Goal: Information Seeking & Learning: Learn about a topic

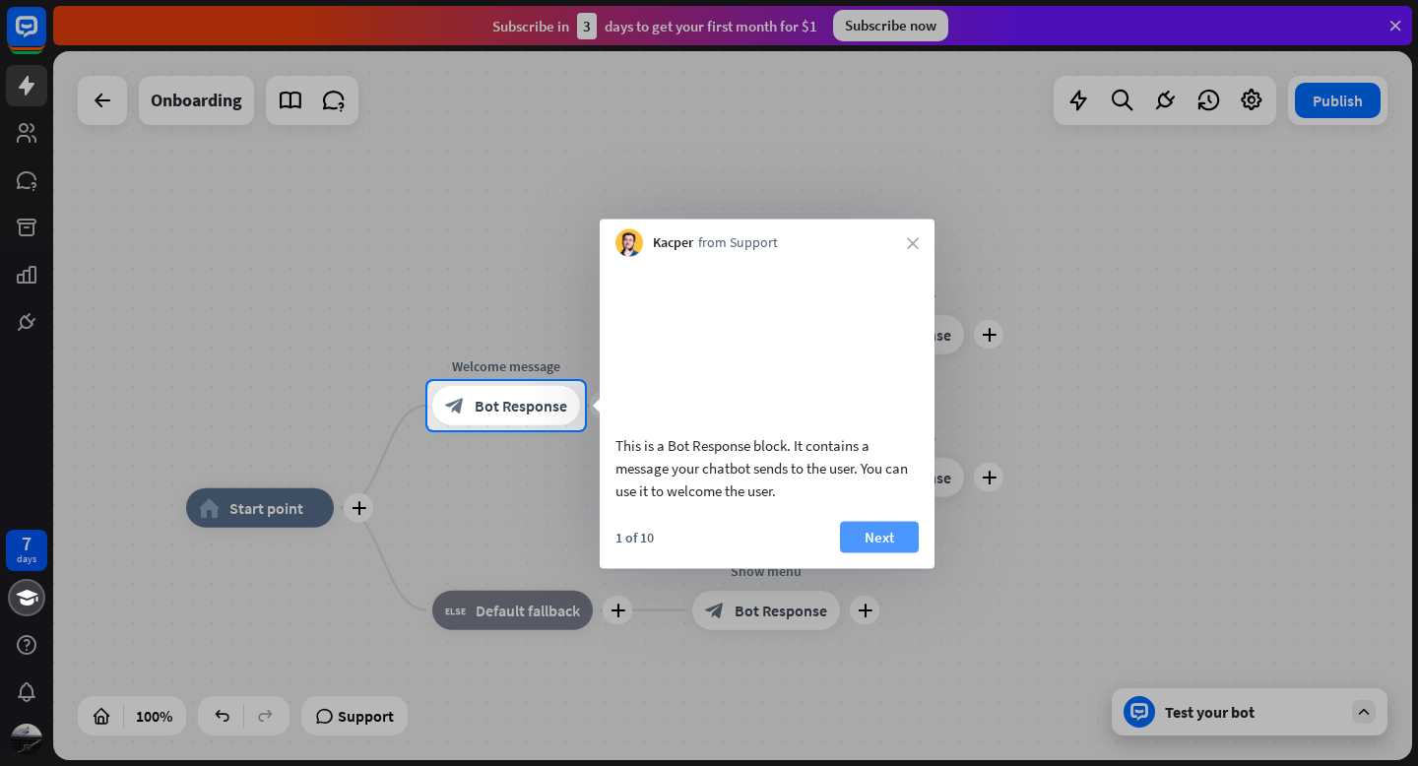
click at [898, 553] on button "Next" at bounding box center [879, 537] width 79 height 32
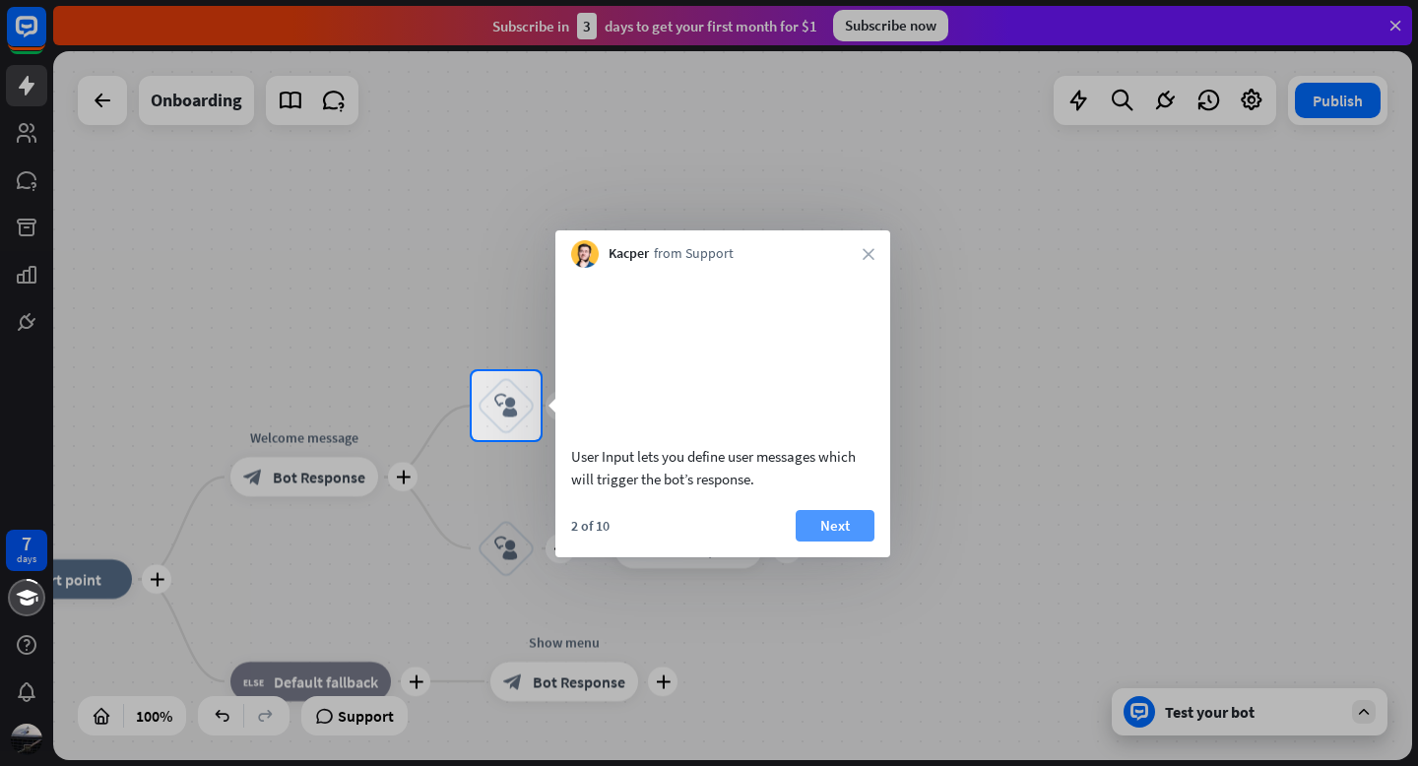
click at [837, 542] on button "Next" at bounding box center [835, 526] width 79 height 32
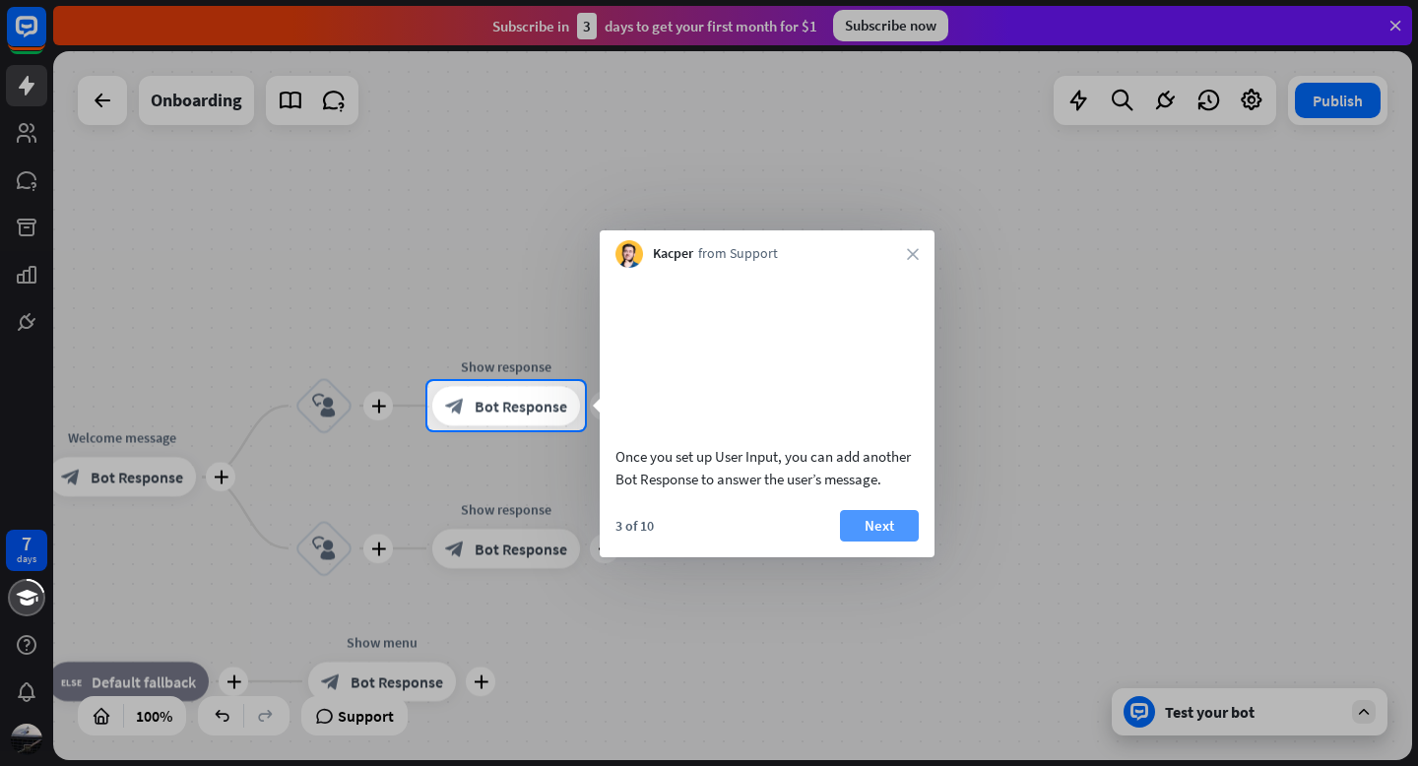
click at [867, 542] on button "Next" at bounding box center [879, 526] width 79 height 32
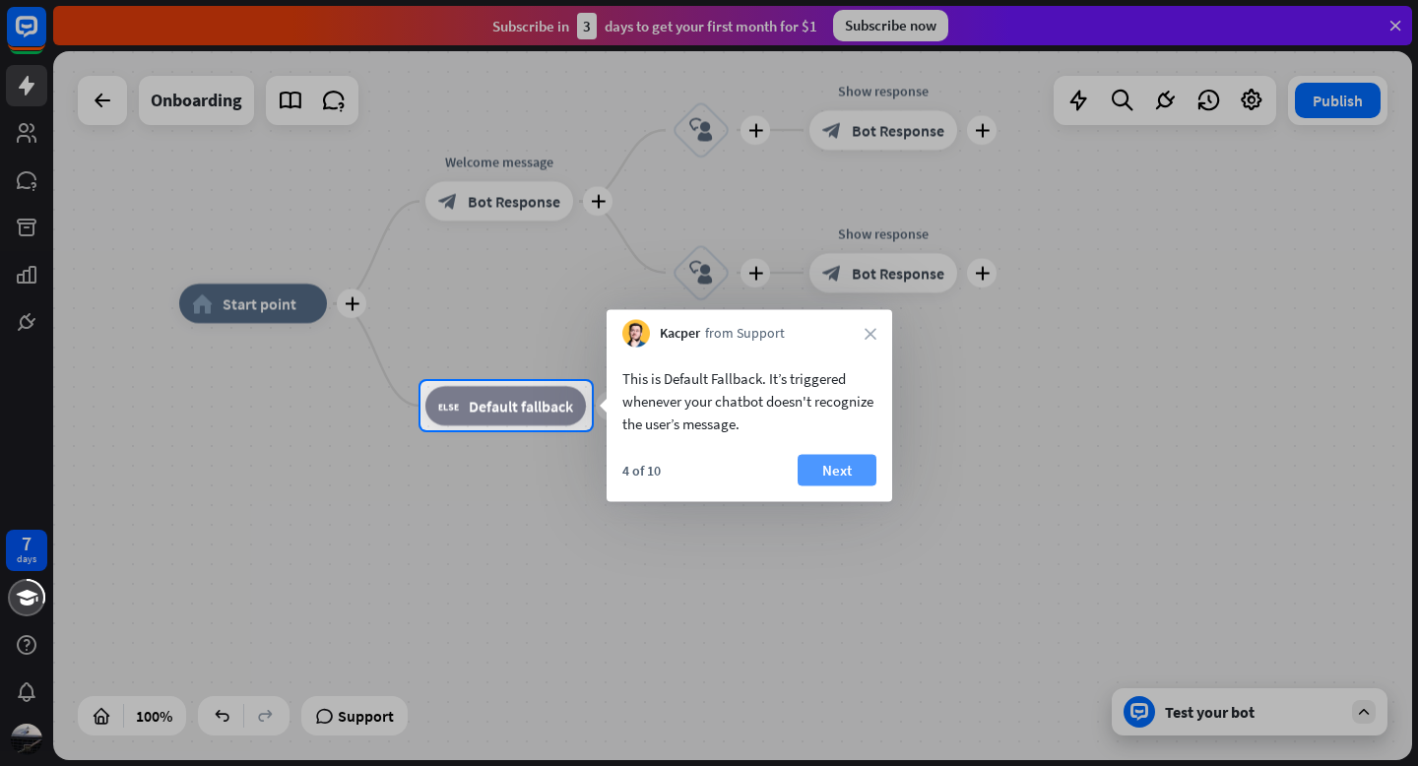
click at [845, 470] on button "Next" at bounding box center [837, 471] width 79 height 32
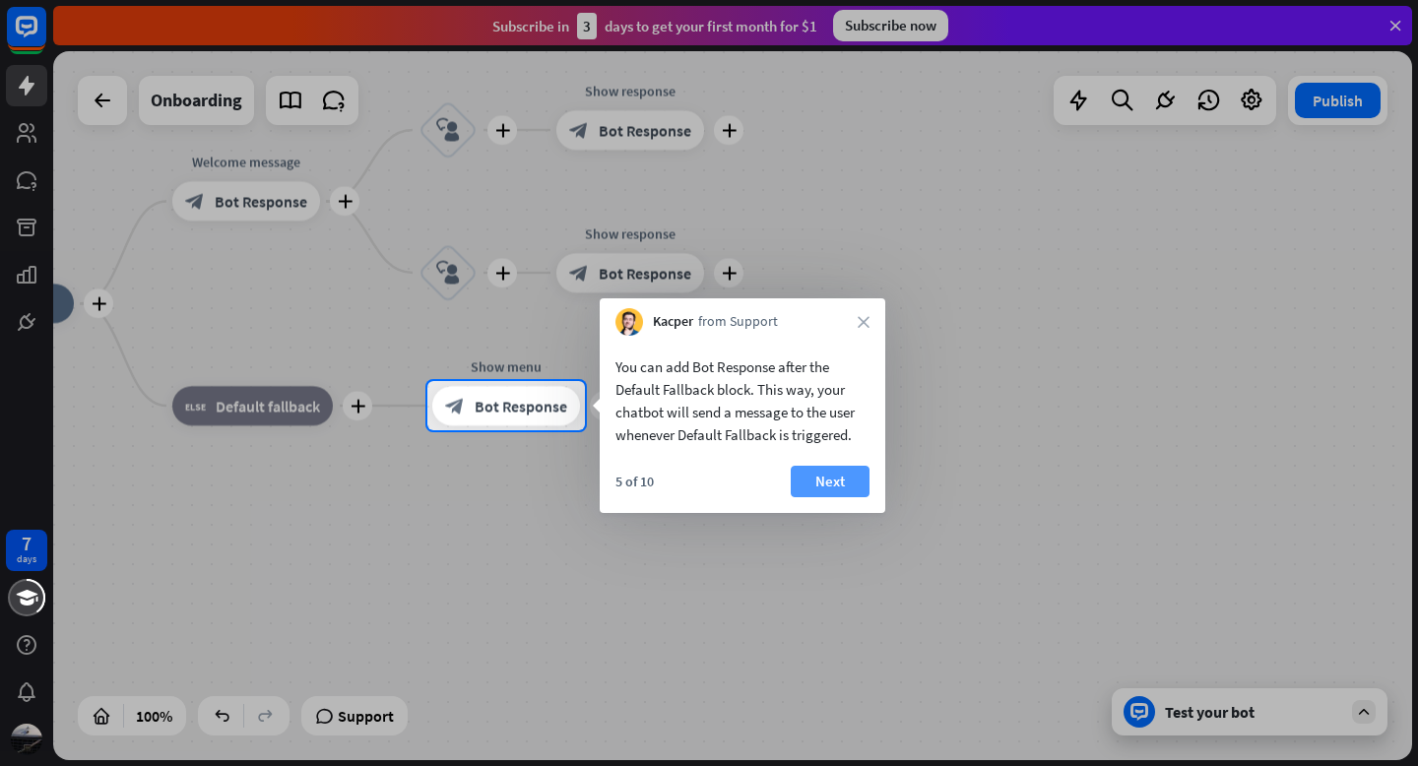
click at [822, 490] on button "Next" at bounding box center [830, 482] width 79 height 32
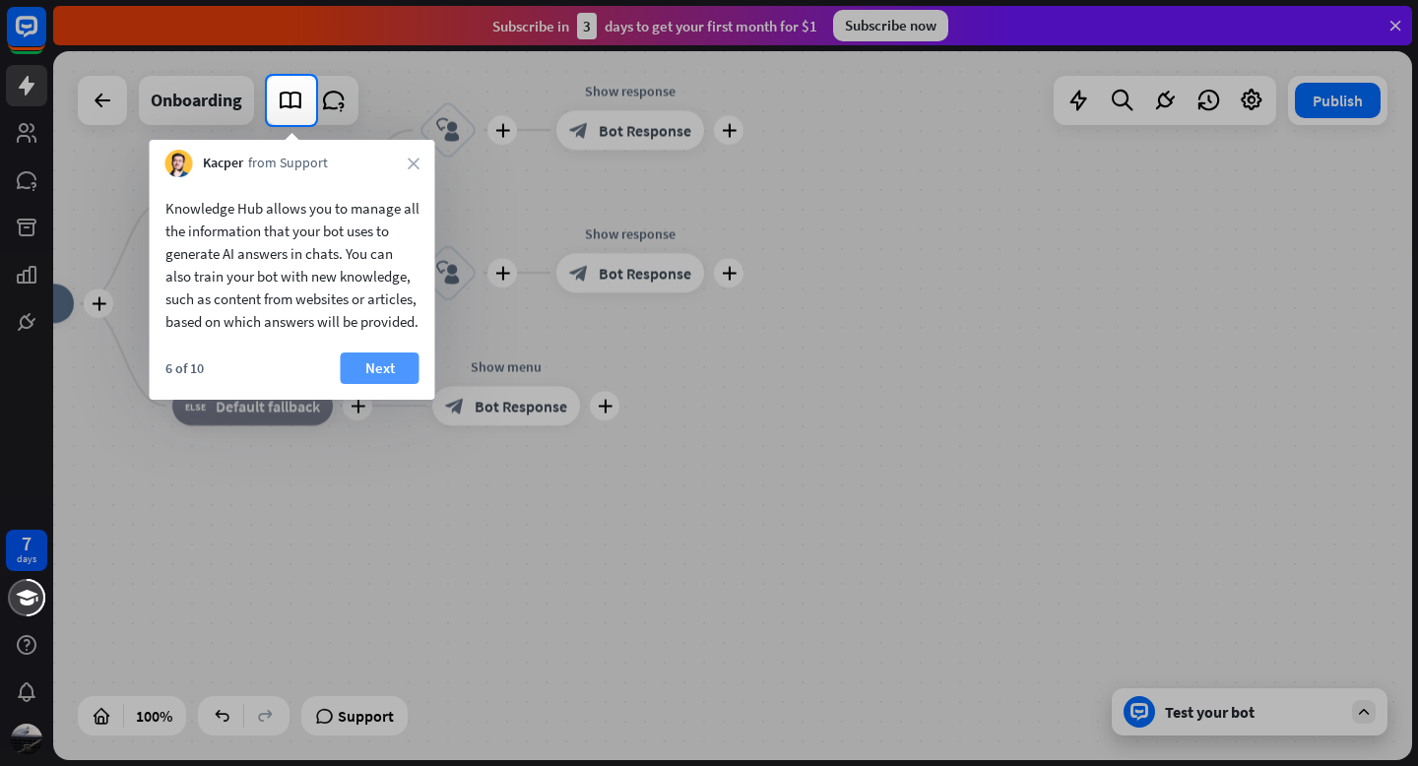
click at [384, 384] on button "Next" at bounding box center [380, 369] width 79 height 32
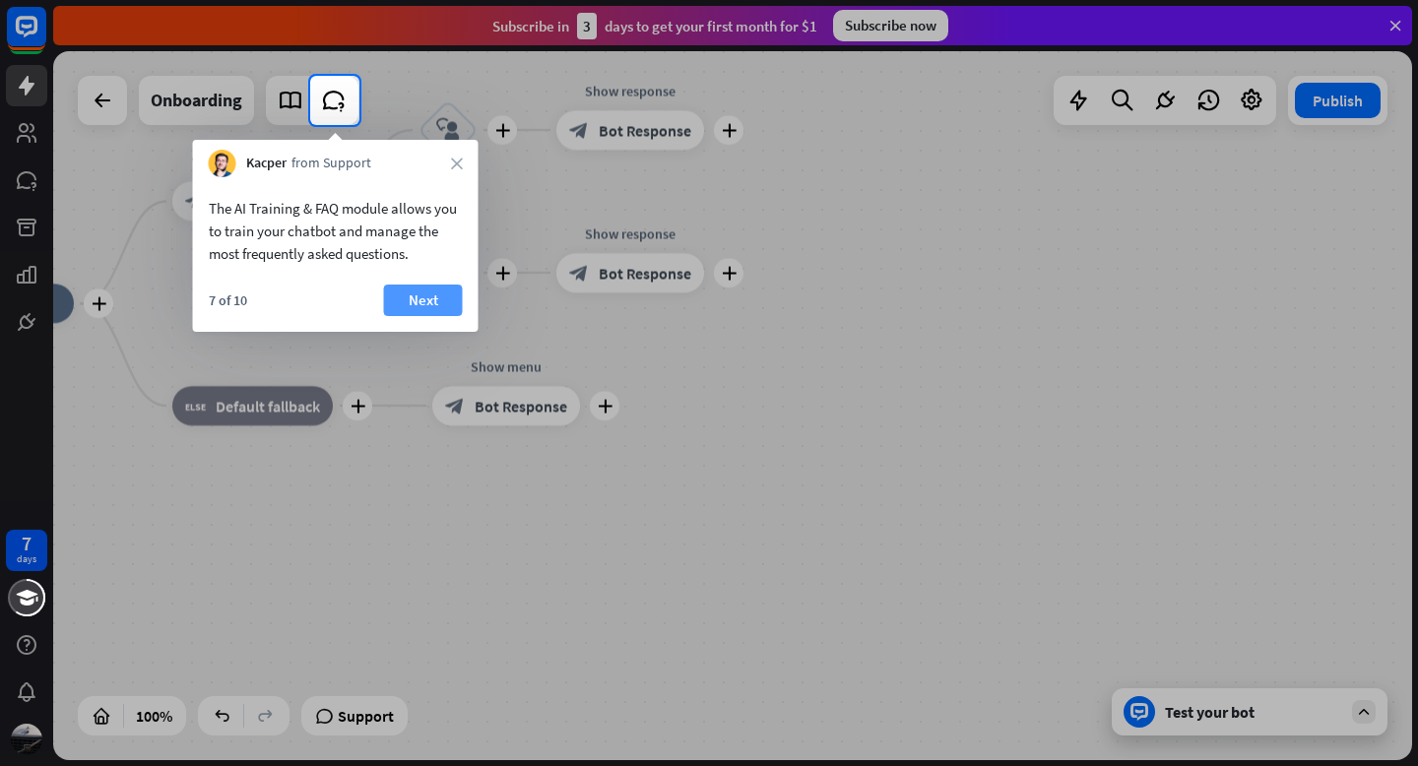
click at [407, 296] on button "Next" at bounding box center [423, 301] width 79 height 32
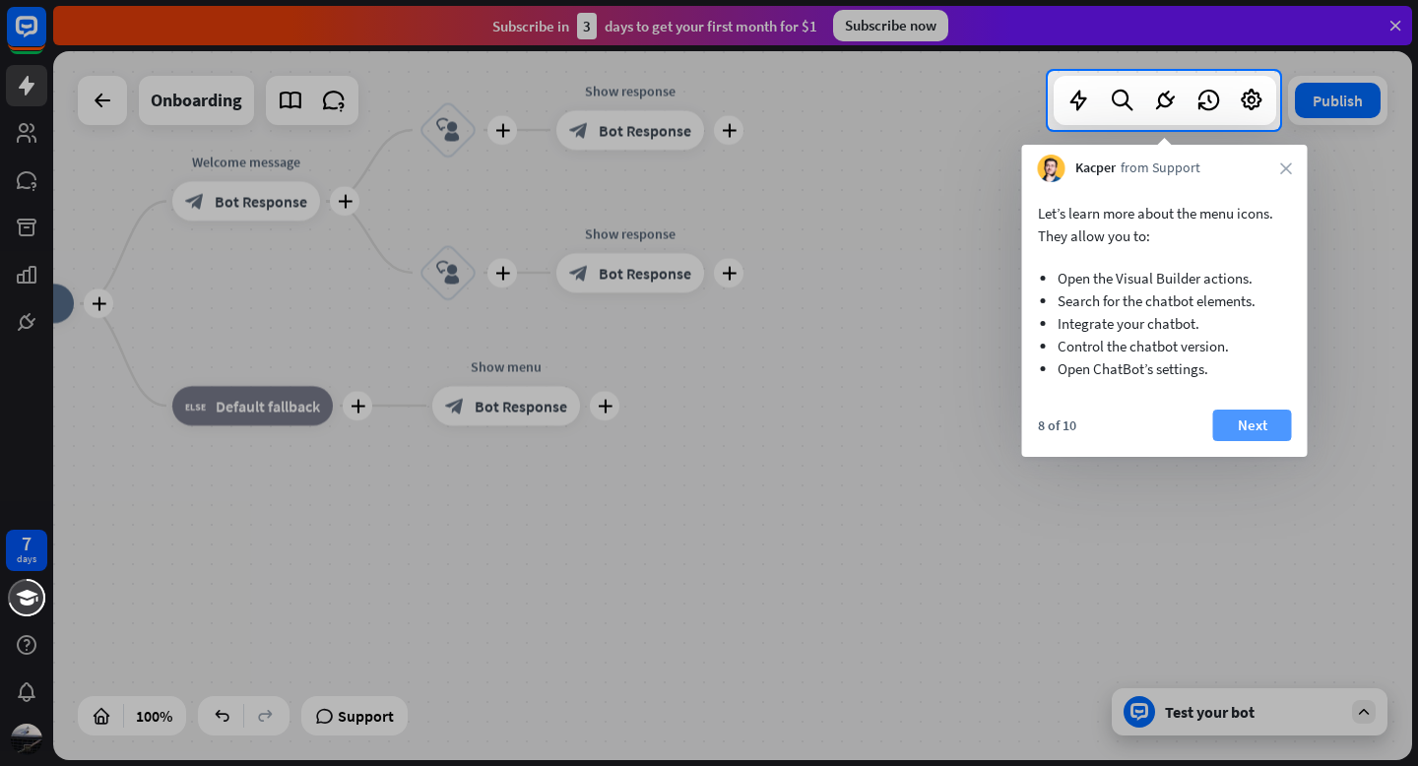
click at [1240, 425] on button "Next" at bounding box center [1252, 426] width 79 height 32
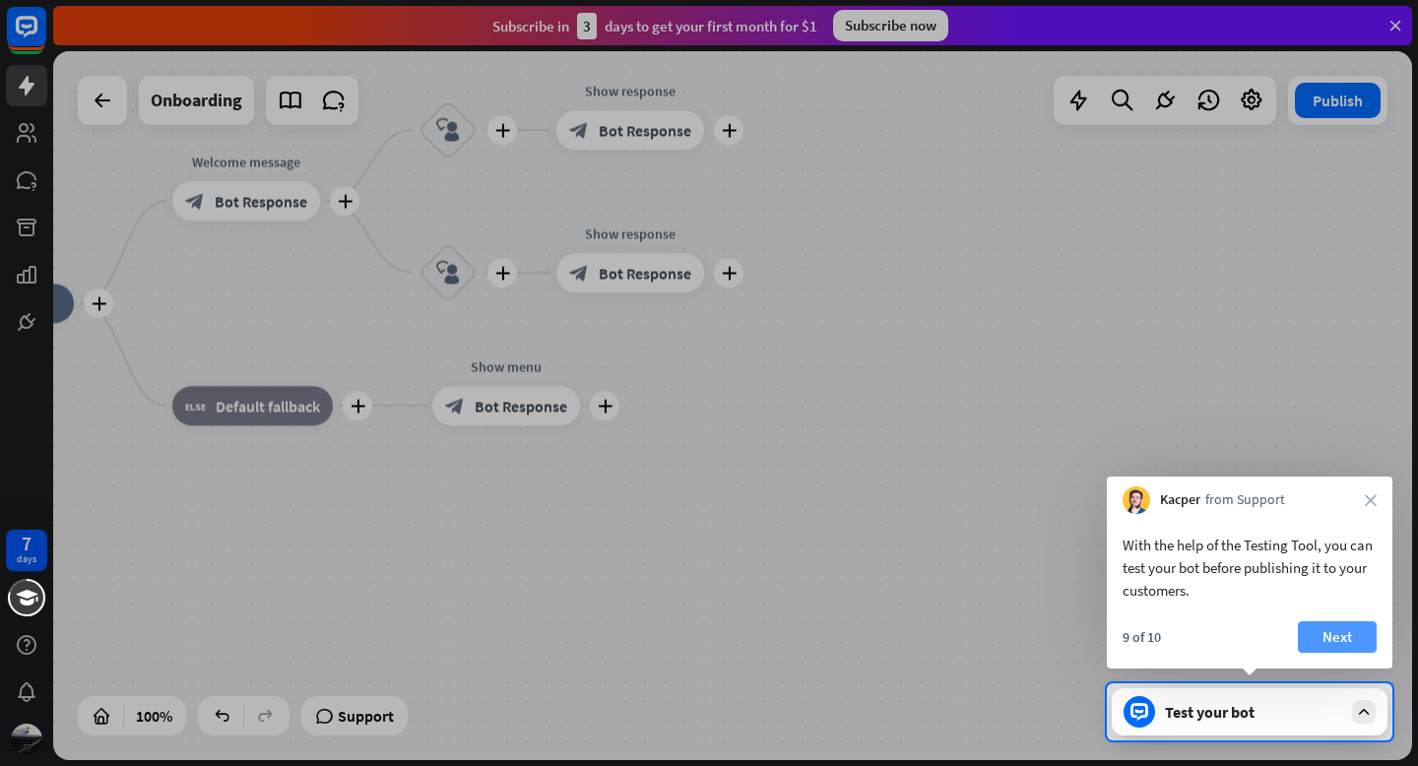
click at [1351, 643] on button "Next" at bounding box center [1337, 637] width 79 height 32
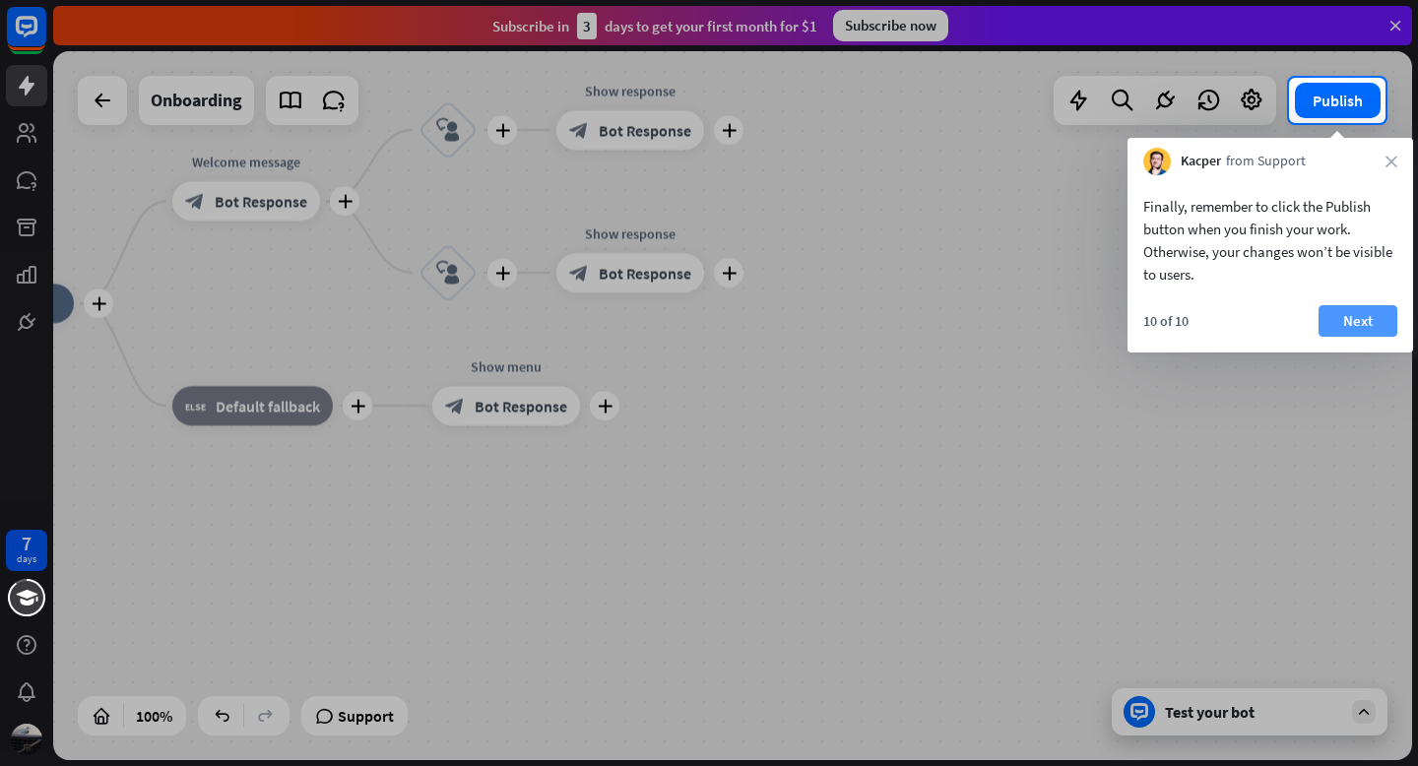
click at [1356, 320] on button "Next" at bounding box center [1358, 321] width 79 height 32
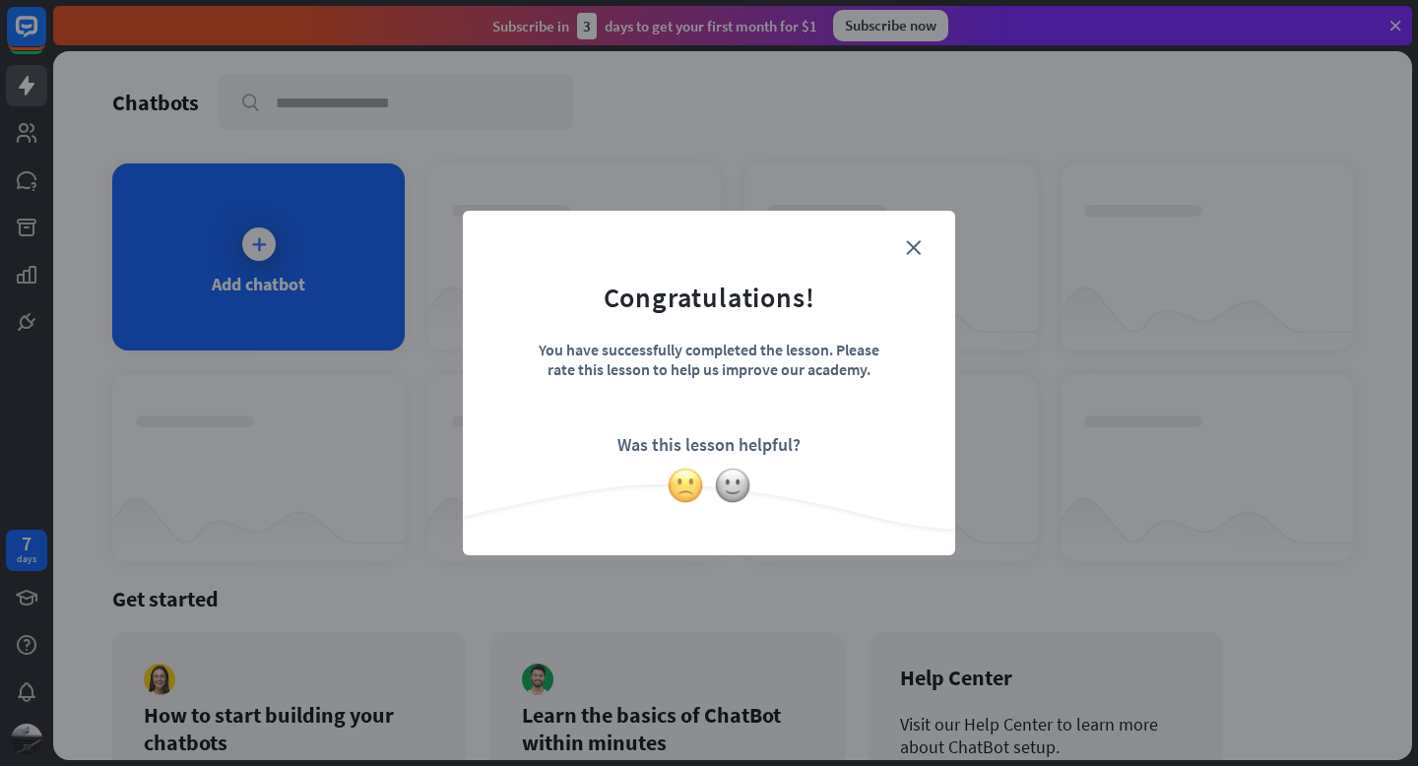
click at [685, 491] on img at bounding box center [685, 485] width 37 height 37
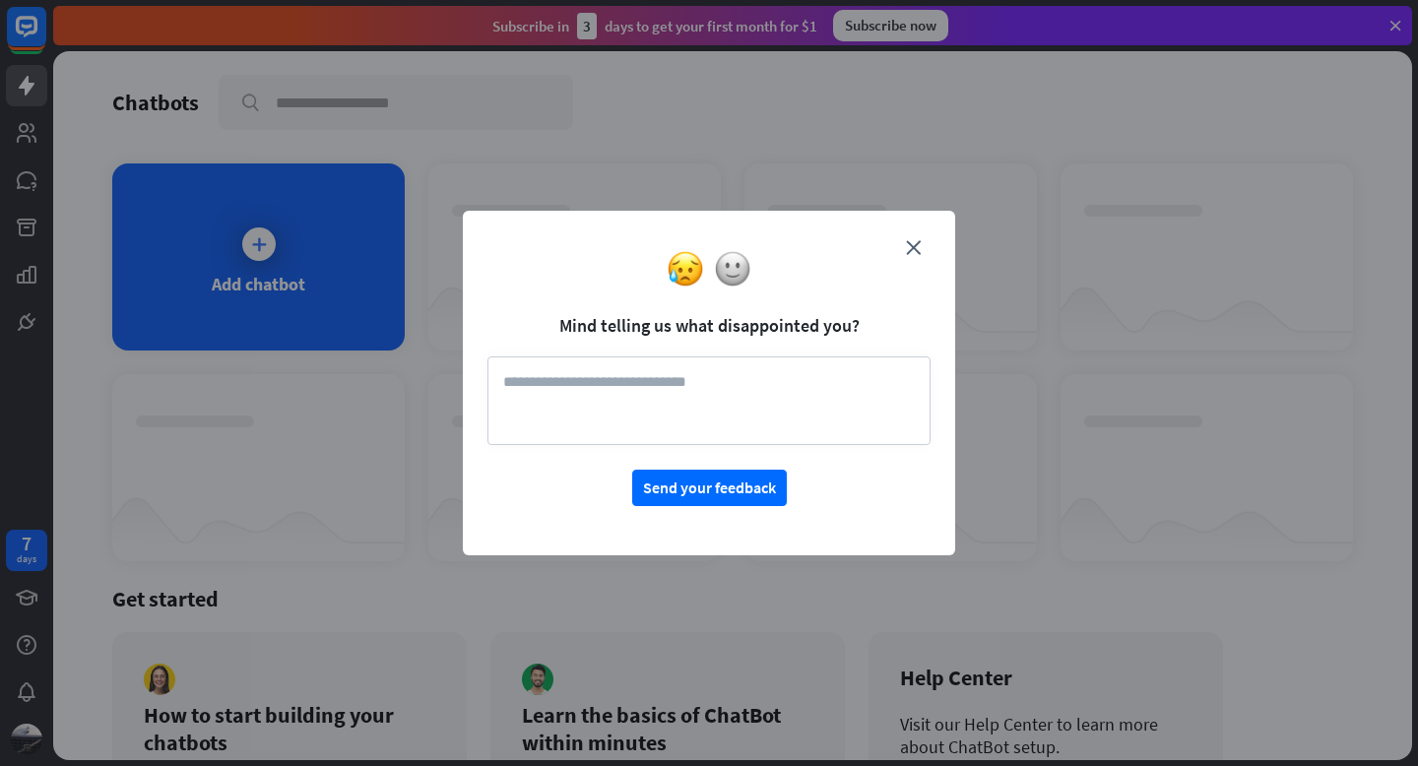
click at [922, 242] on form "Mind telling us what disappointed you? Send your feedback" at bounding box center [709, 370] width 443 height 271
click at [740, 275] on img at bounding box center [732, 268] width 37 height 37
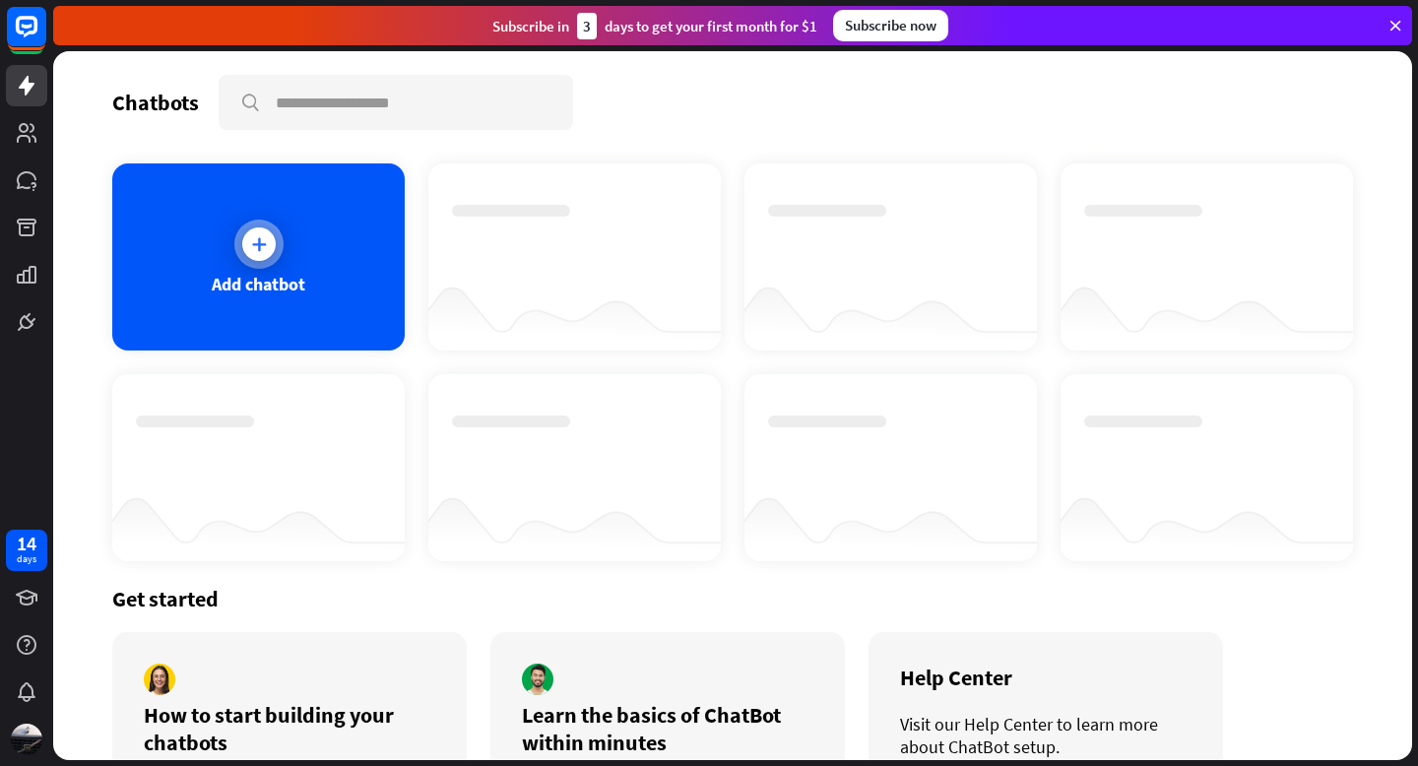
click at [242, 238] on div at bounding box center [258, 244] width 33 height 33
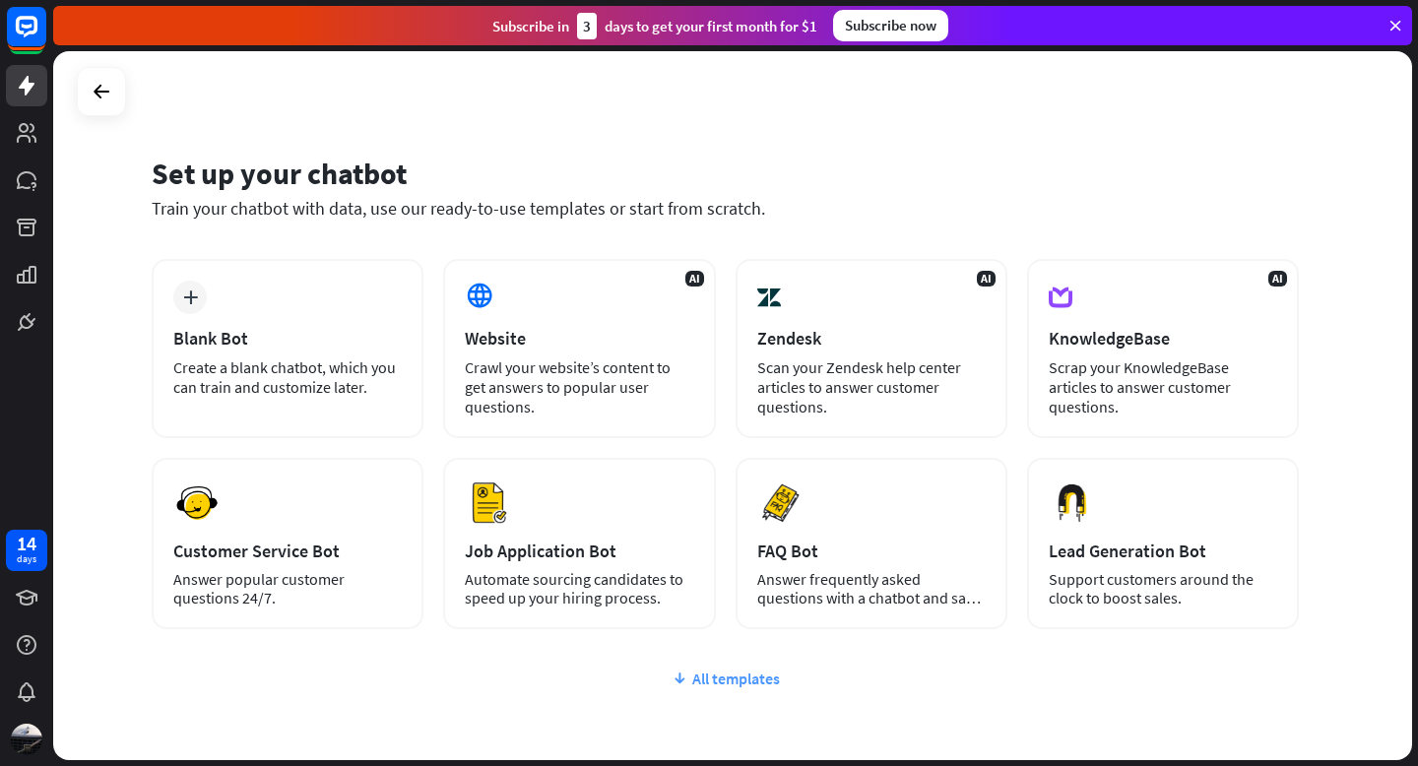
click at [687, 676] on icon at bounding box center [680, 679] width 16 height 20
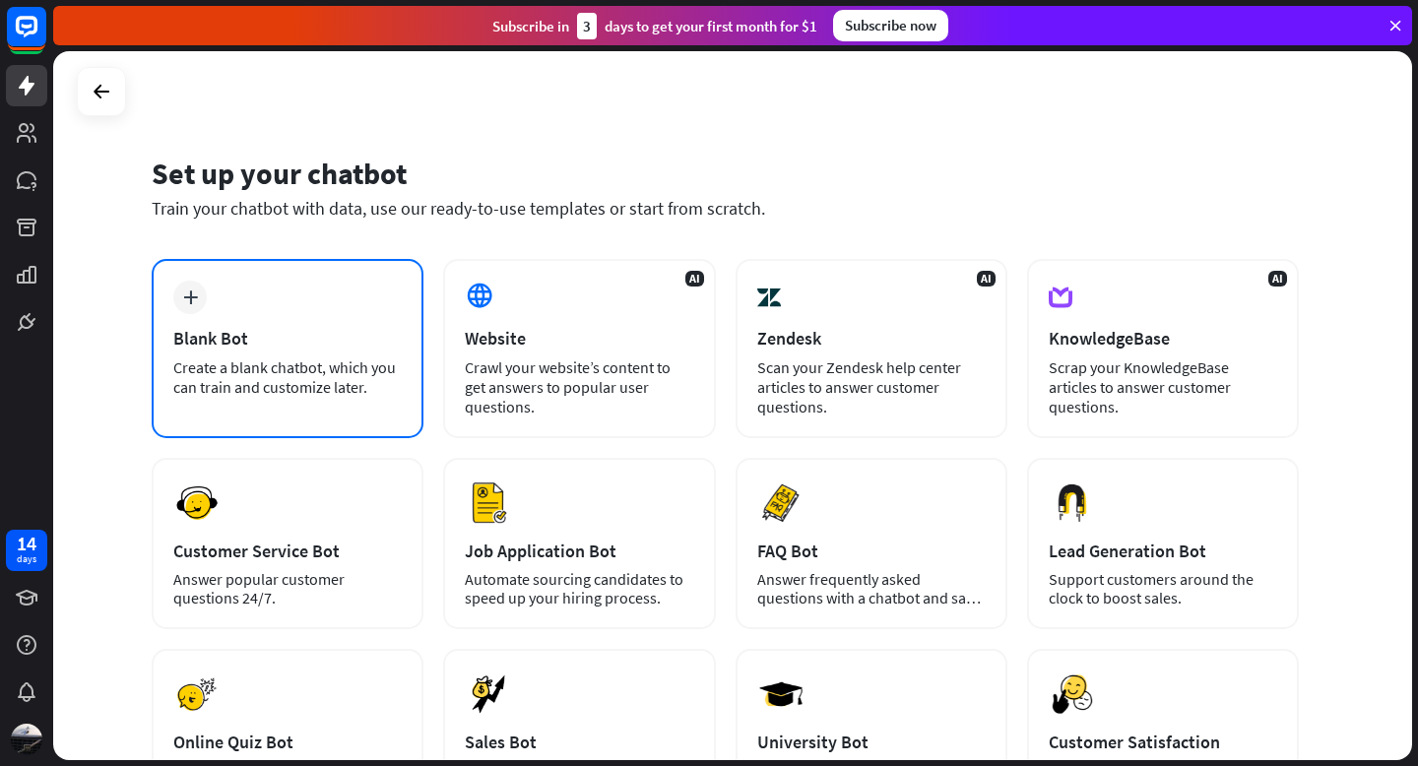
click at [184, 295] on icon "plus" at bounding box center [190, 298] width 15 height 14
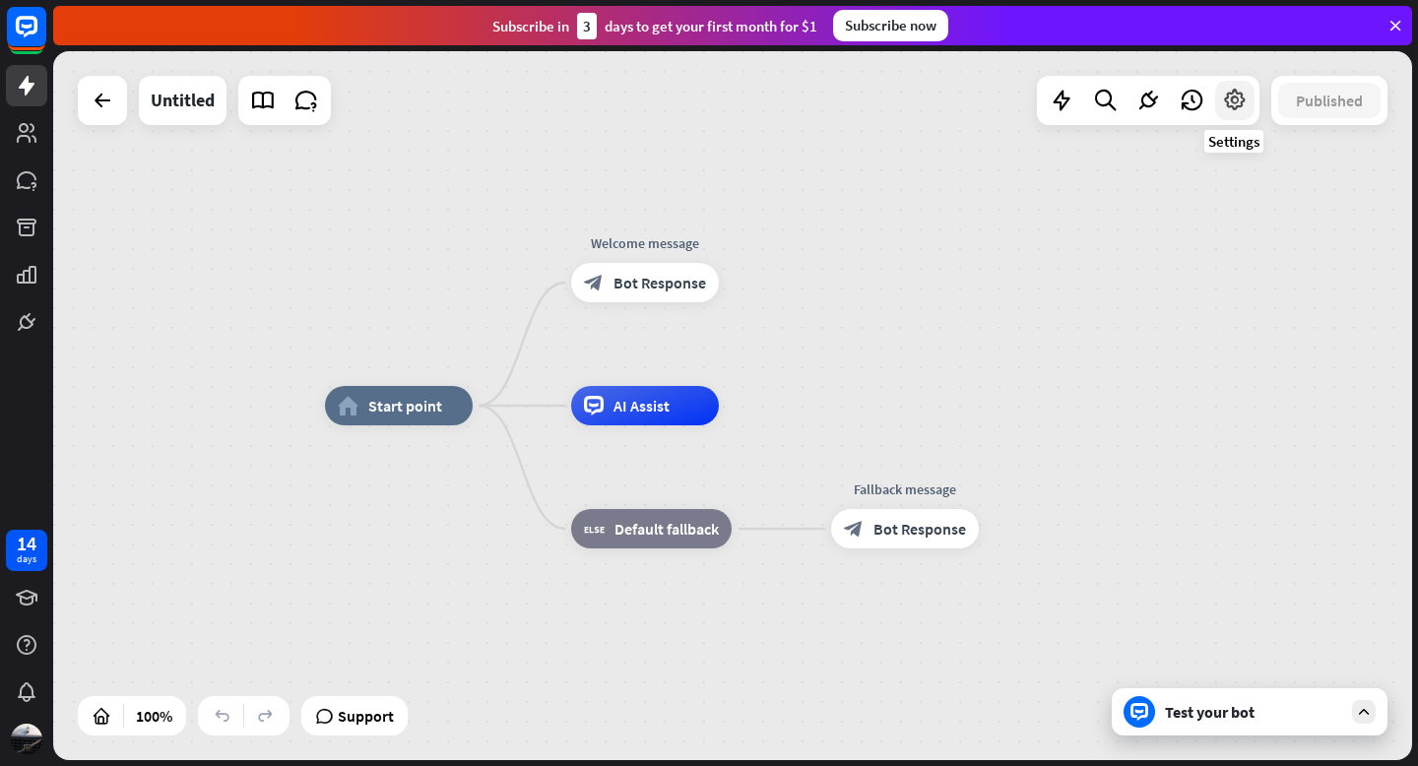
click at [1237, 110] on icon at bounding box center [1235, 101] width 26 height 26
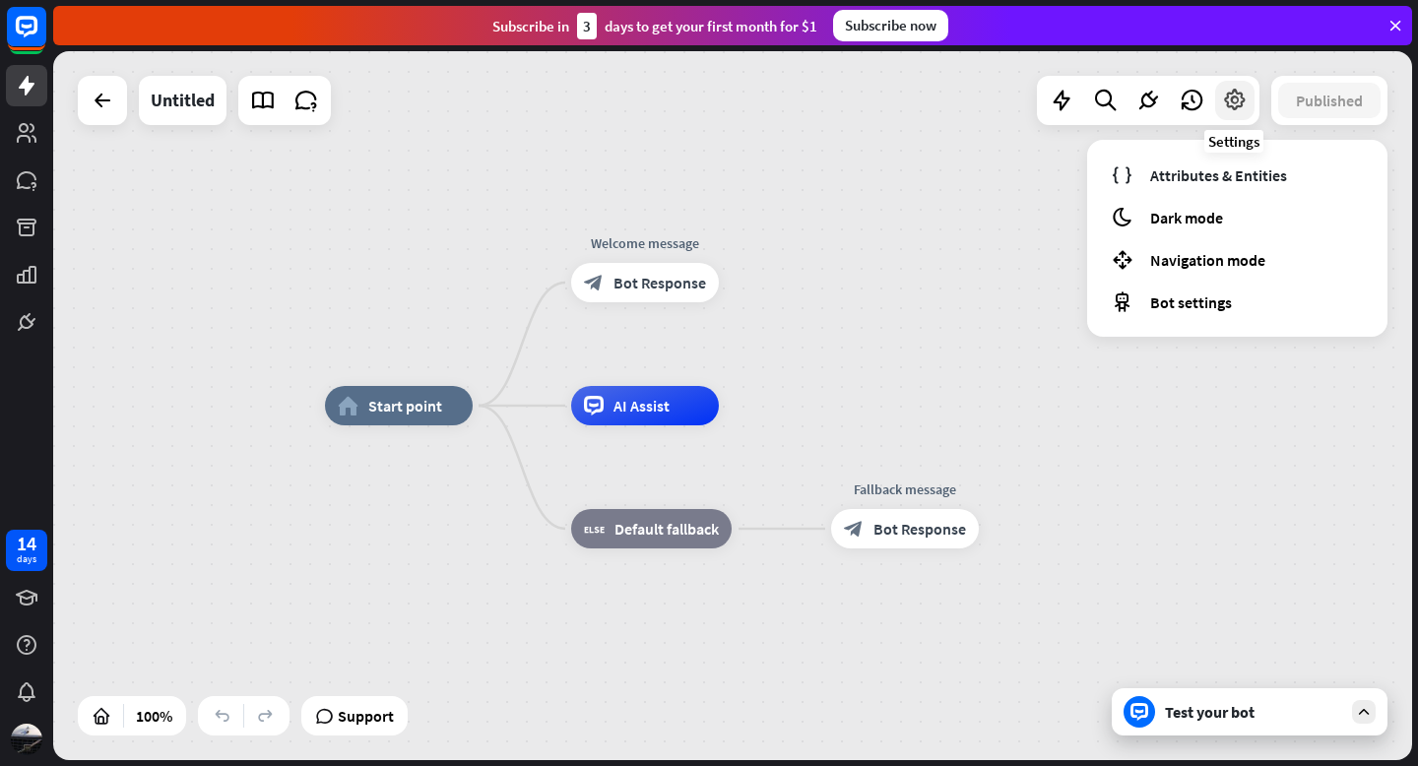
click at [1237, 110] on icon at bounding box center [1235, 101] width 26 height 26
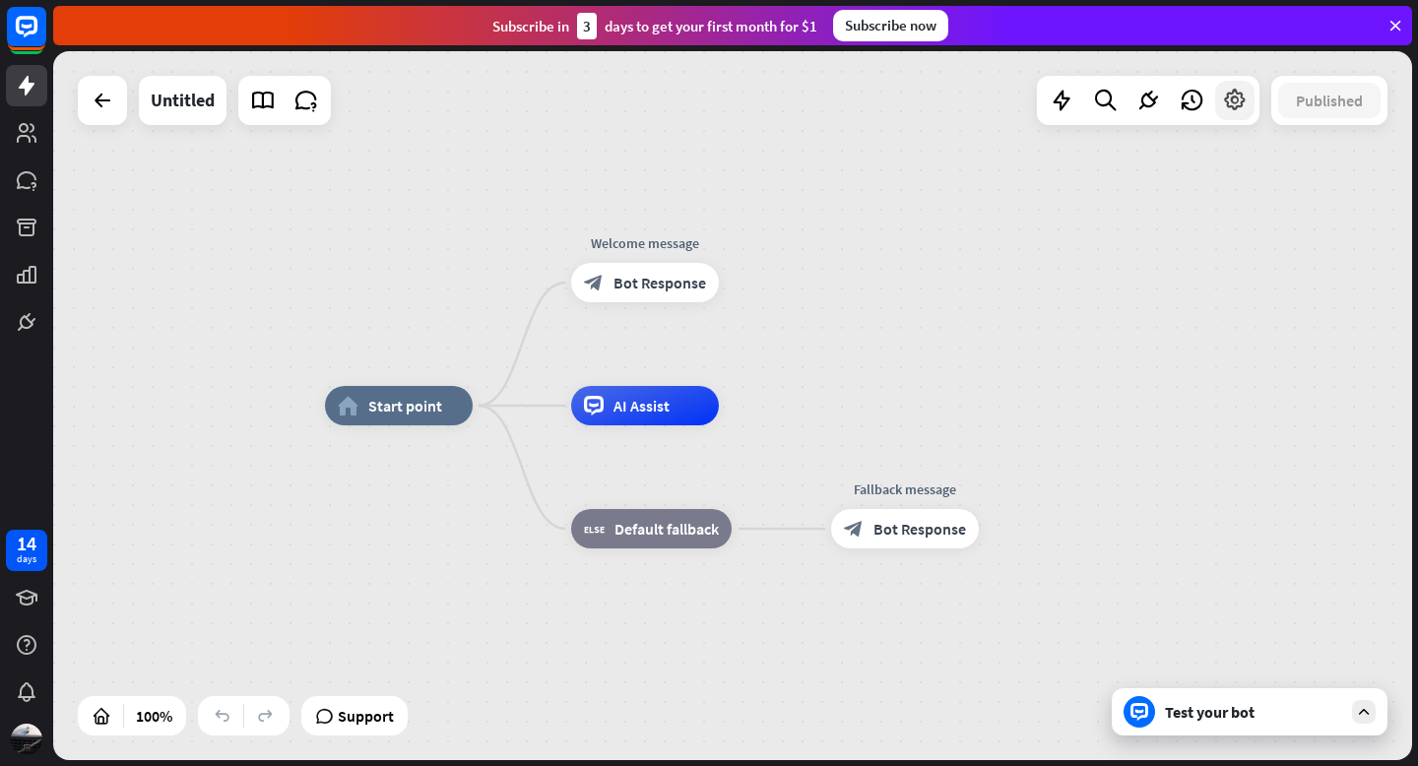
click at [1237, 110] on icon at bounding box center [1235, 101] width 26 height 26
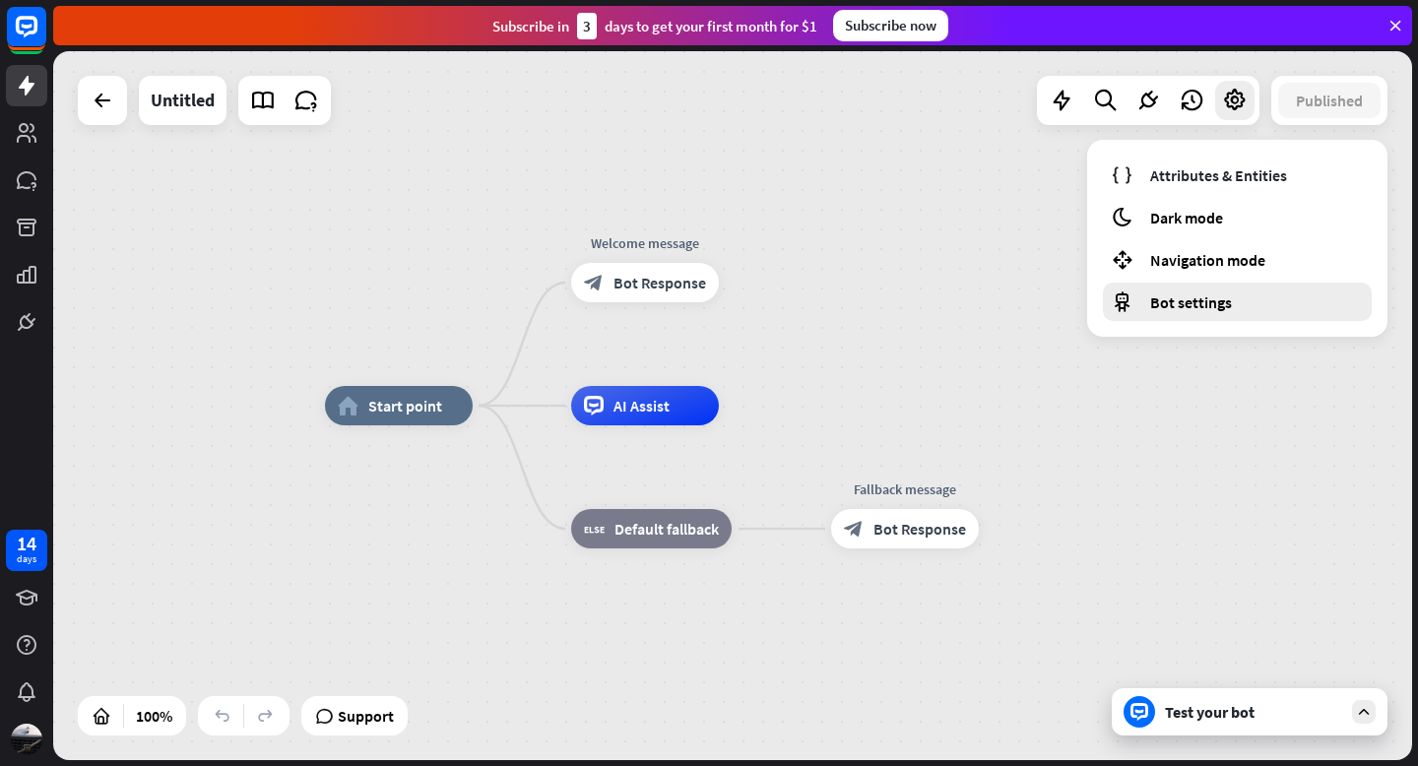
click at [1179, 298] on span "Bot settings" at bounding box center [1191, 303] width 82 height 20
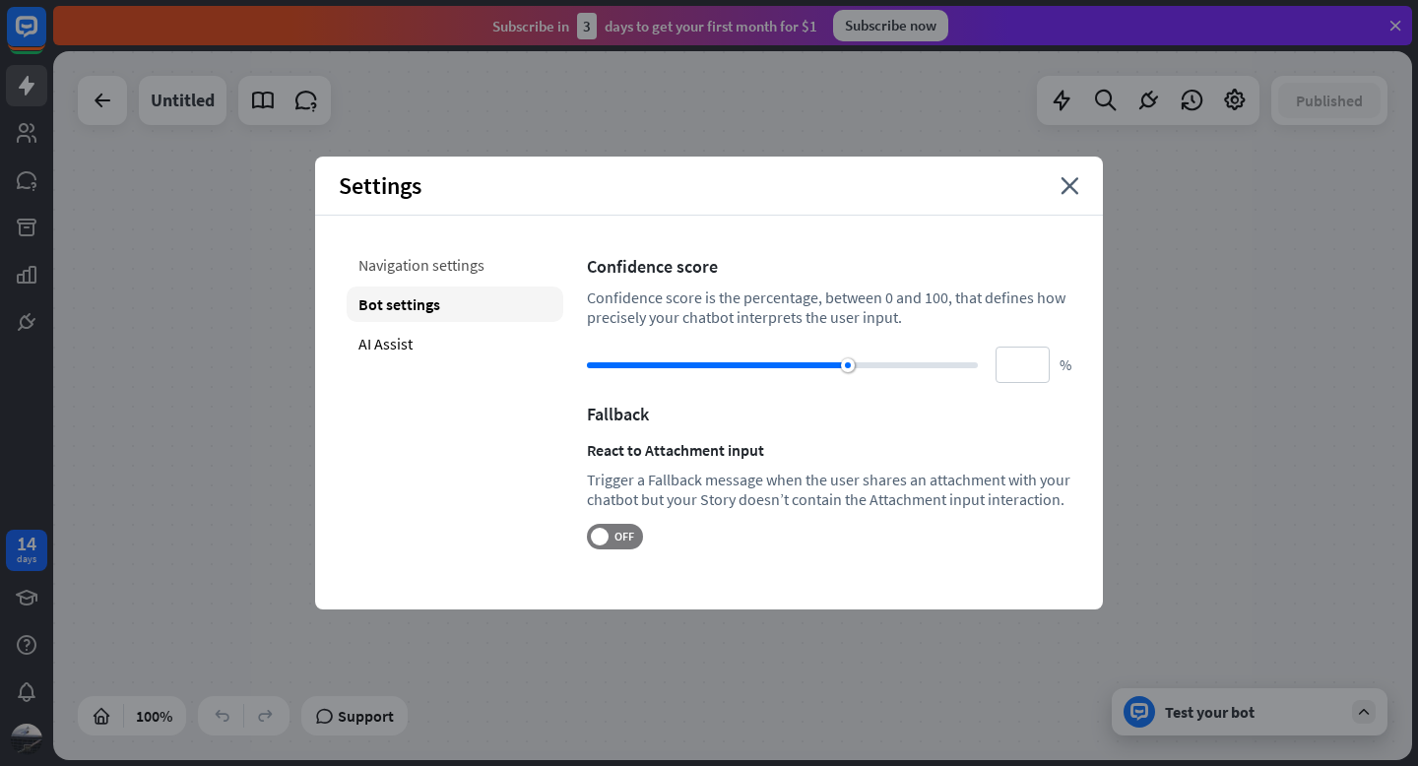
click at [448, 274] on div "Navigation settings" at bounding box center [455, 264] width 217 height 35
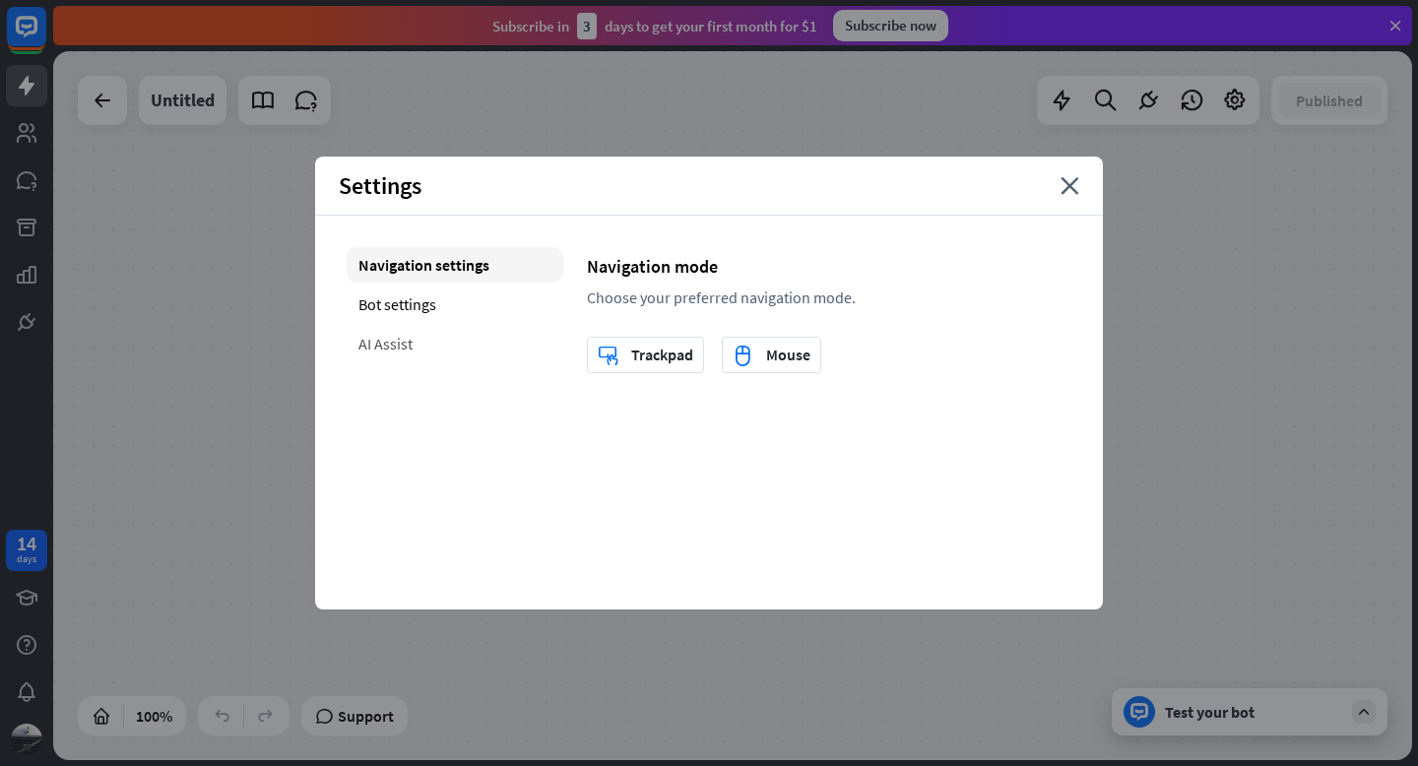
click at [396, 352] on div "AI Assist" at bounding box center [455, 343] width 217 height 35
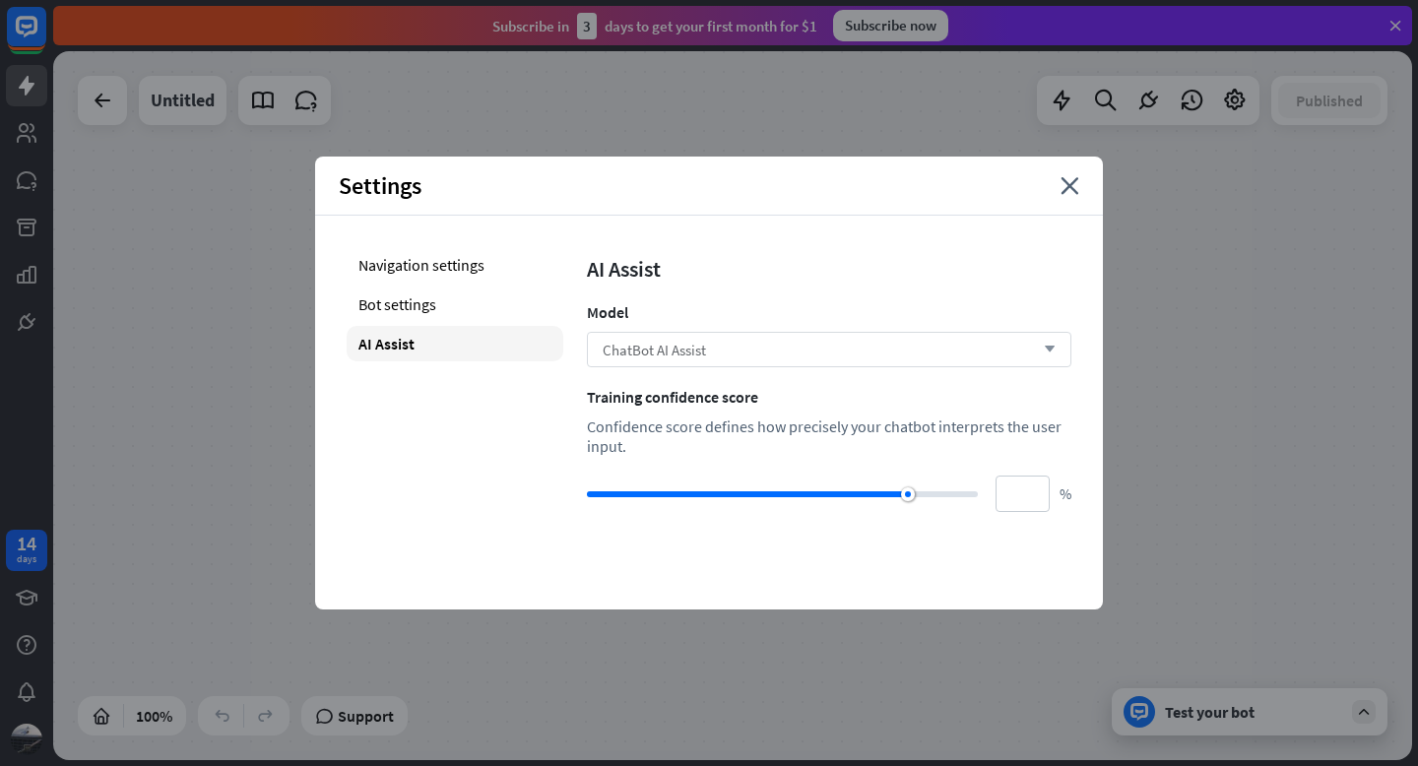
click at [837, 336] on div "ChatBot AI Assist arrow_down" at bounding box center [829, 349] width 485 height 35
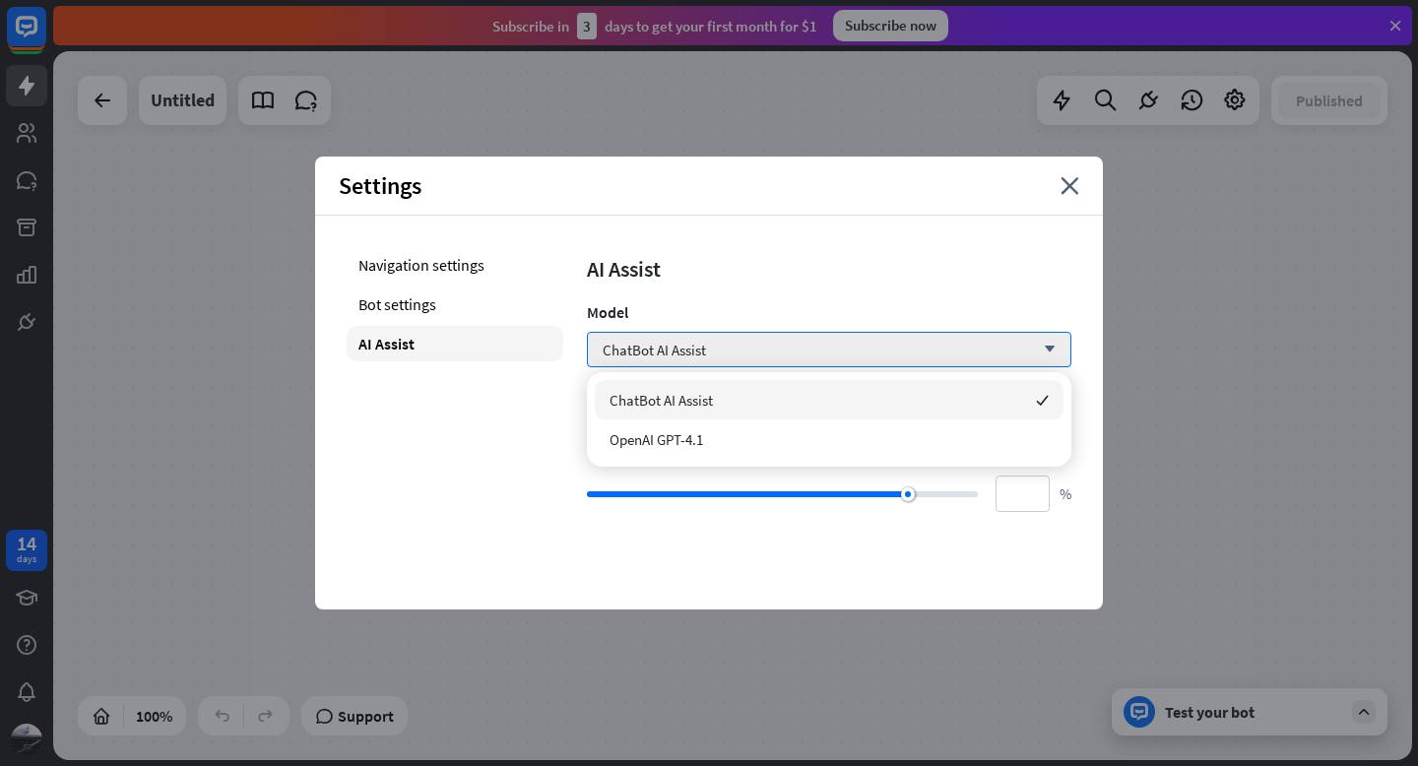
click at [856, 281] on div "AI Assist" at bounding box center [829, 269] width 485 height 28
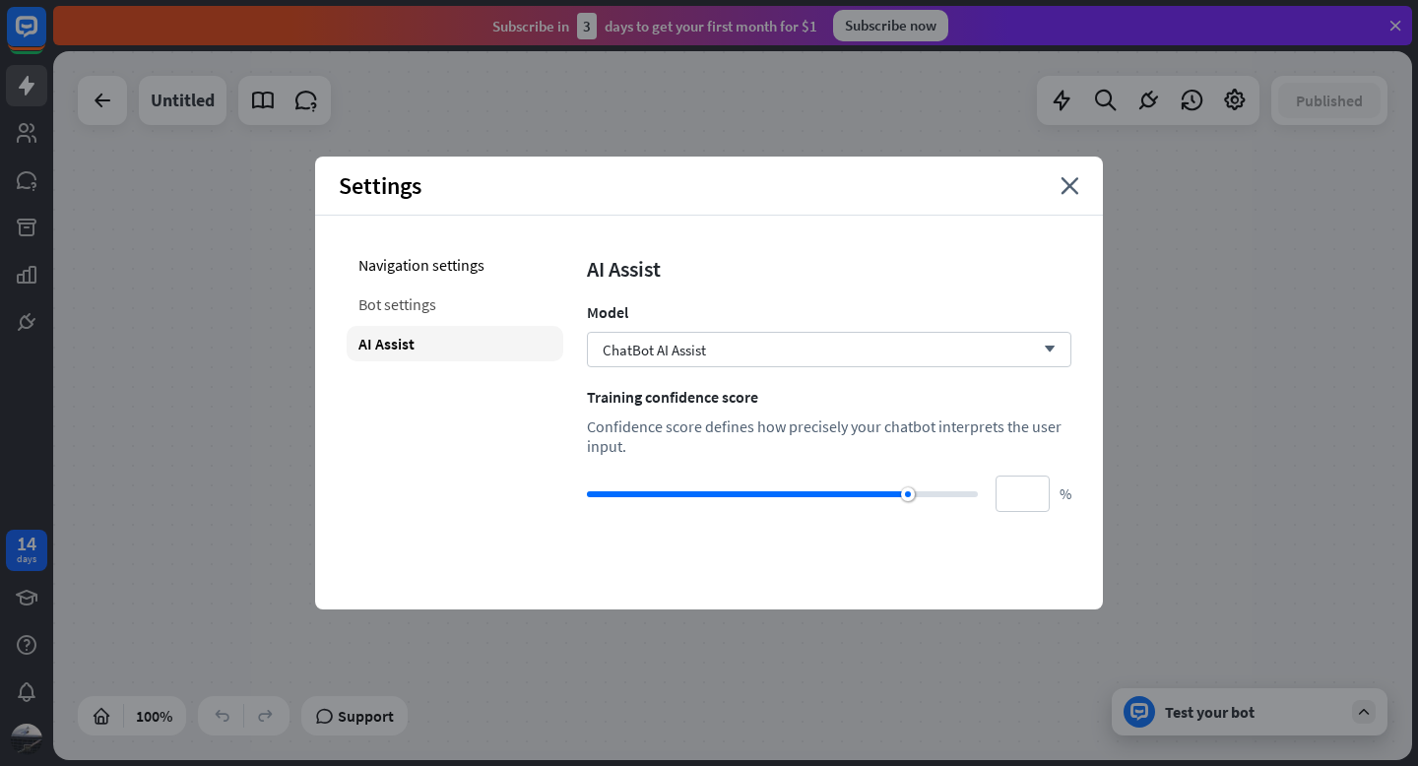
click at [416, 302] on div "Bot settings" at bounding box center [455, 304] width 217 height 35
type input "**"
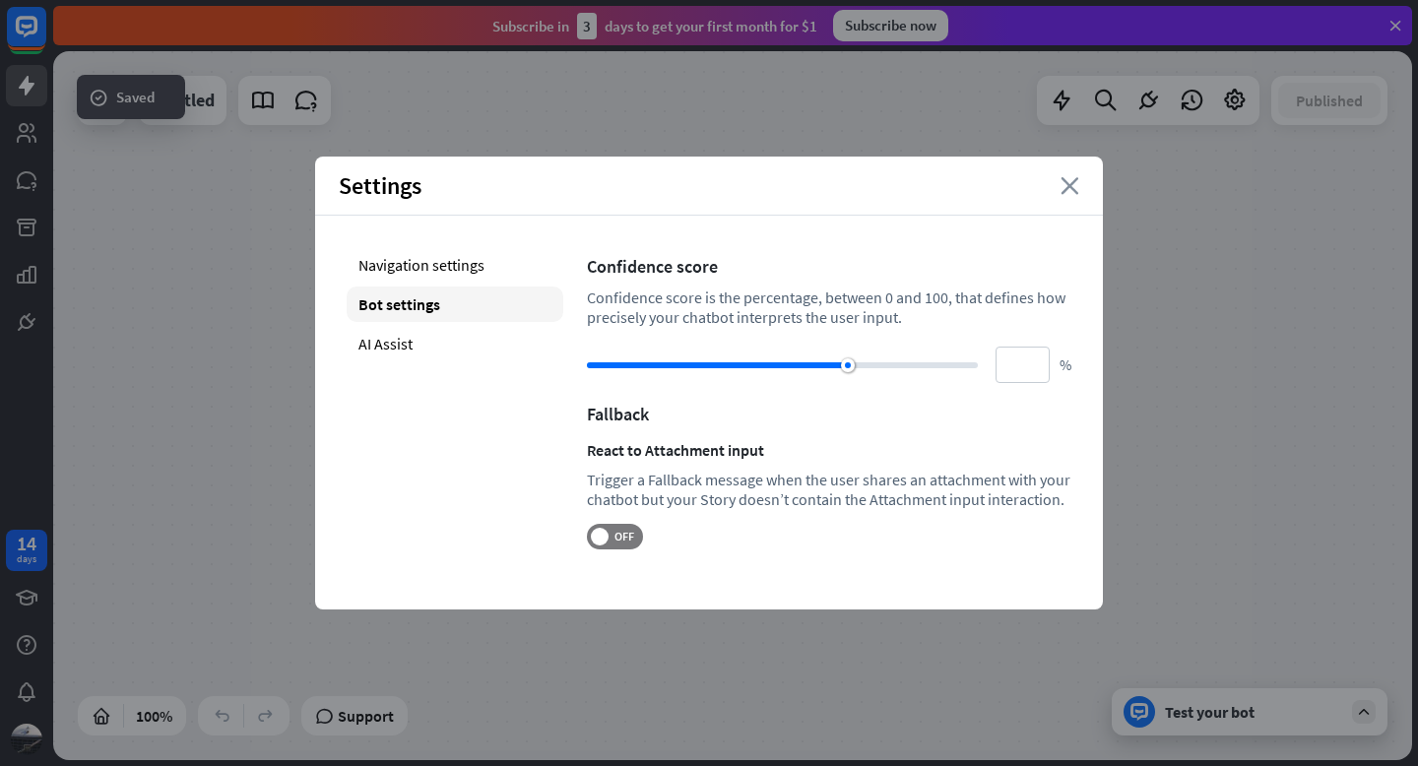
click at [1075, 192] on icon "close" at bounding box center [1070, 186] width 19 height 18
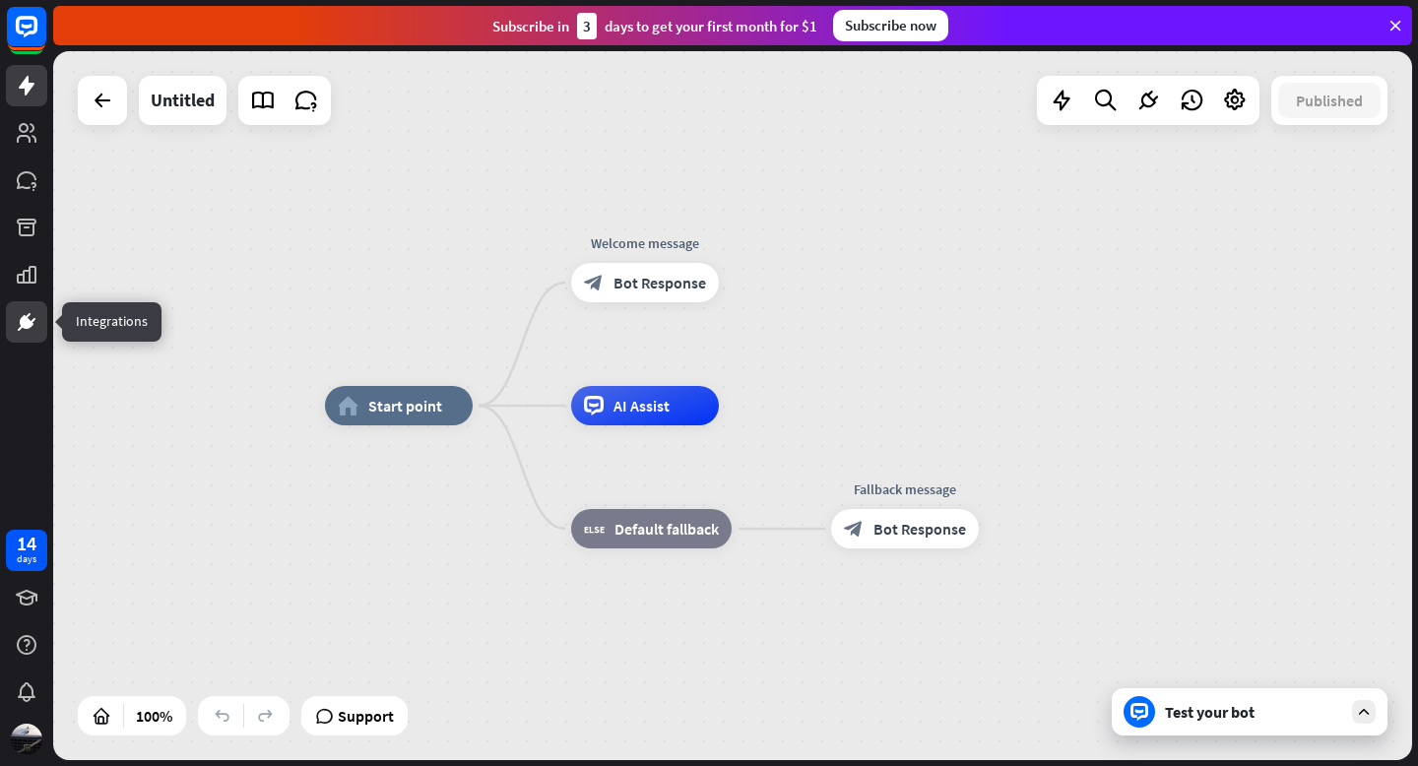
click at [24, 322] on icon at bounding box center [27, 322] width 12 height 12
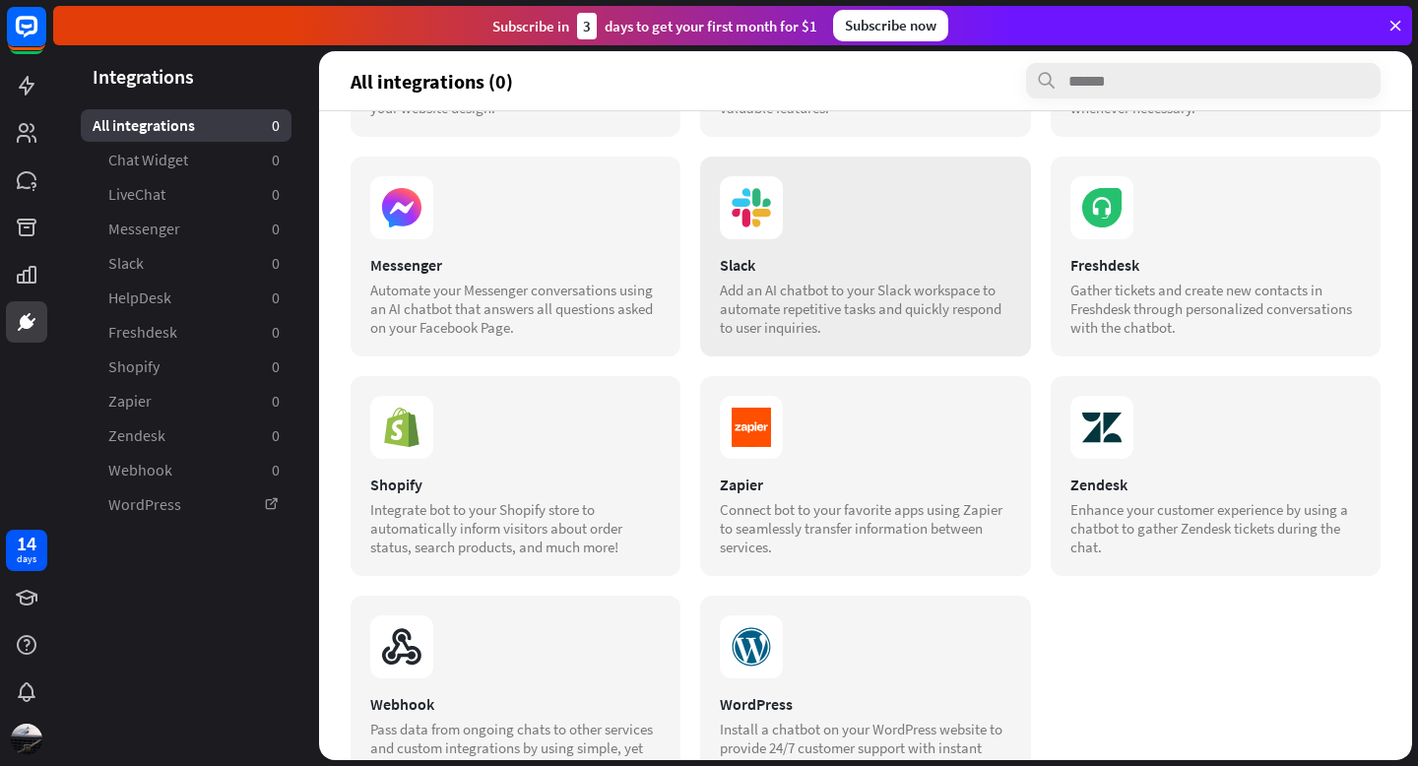
scroll to position [273, 0]
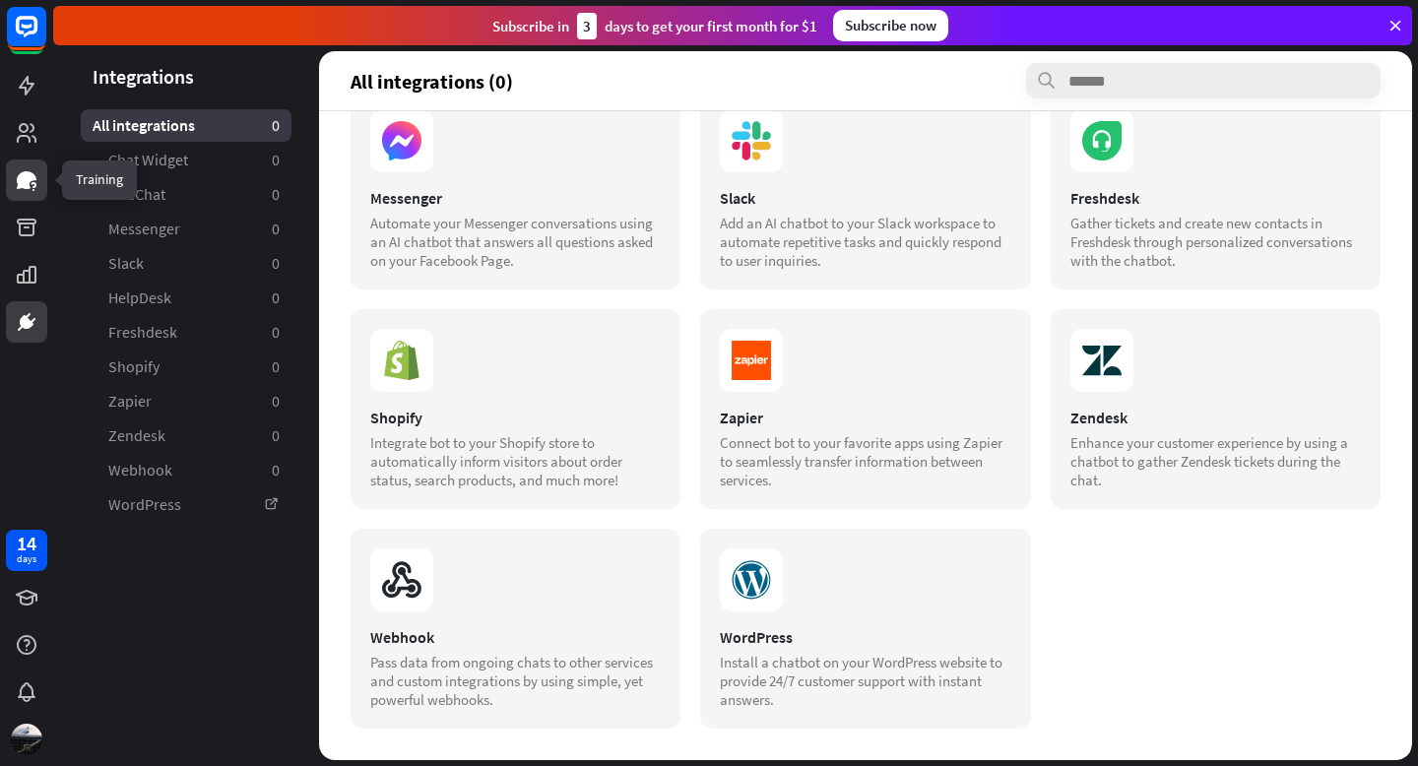
click at [30, 199] on link at bounding box center [26, 180] width 41 height 41
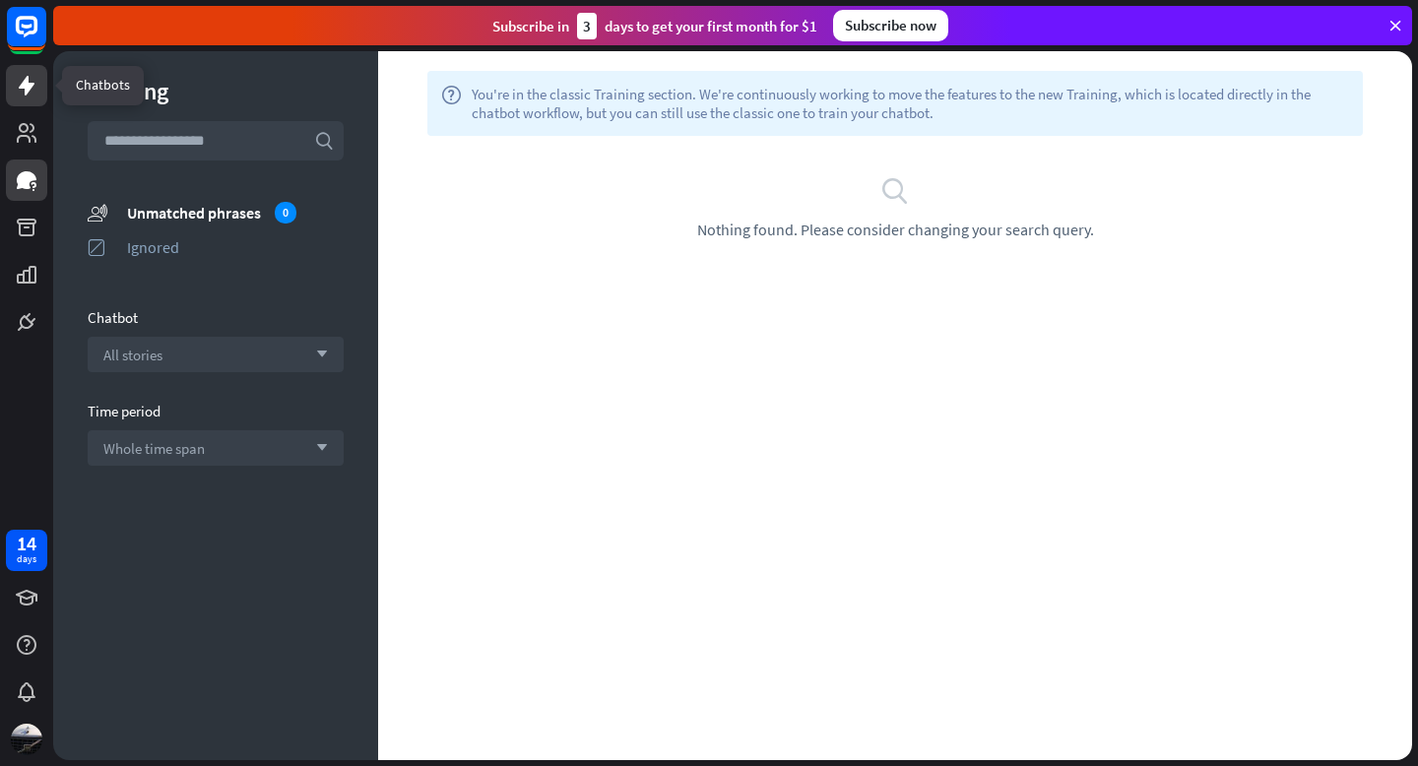
click at [26, 92] on icon at bounding box center [27, 86] width 16 height 20
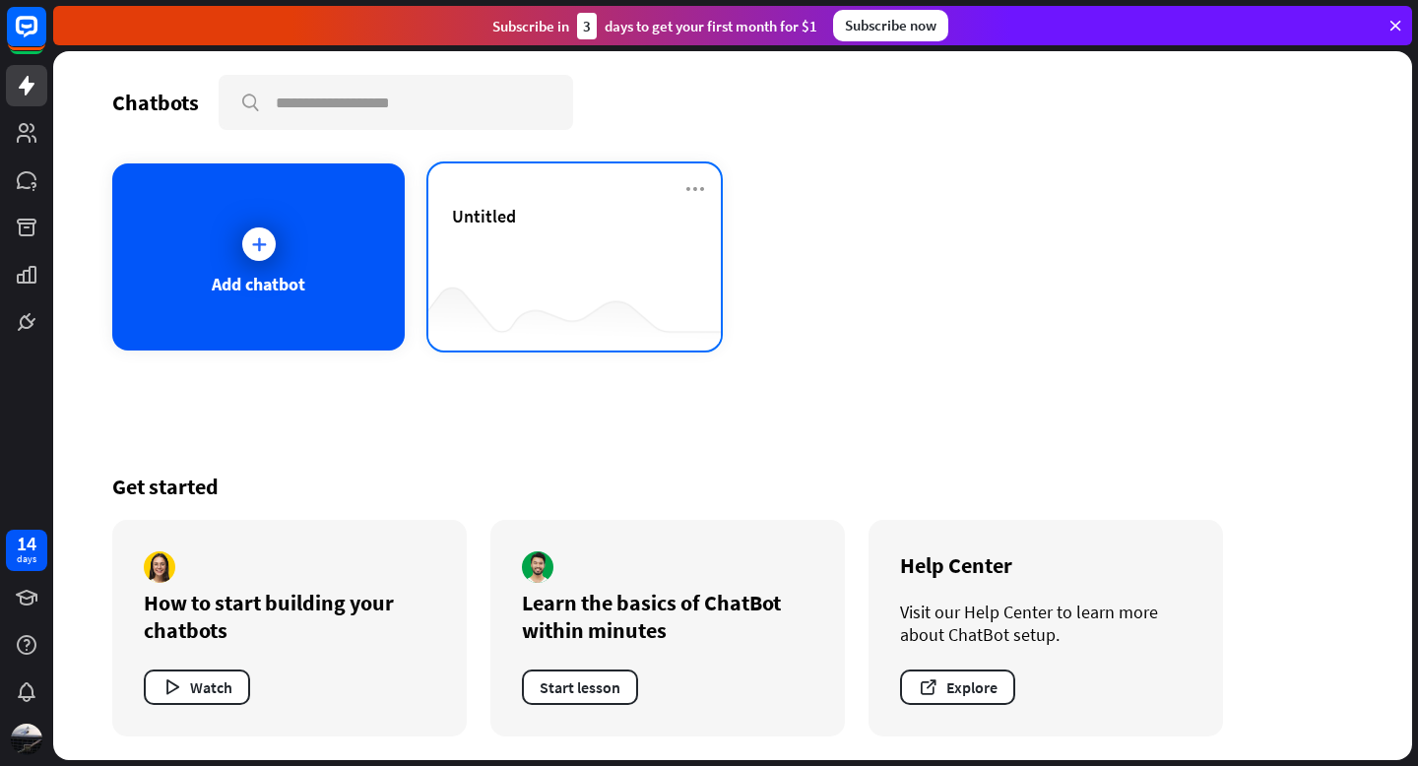
click at [543, 221] on div "Untitled" at bounding box center [574, 216] width 245 height 23
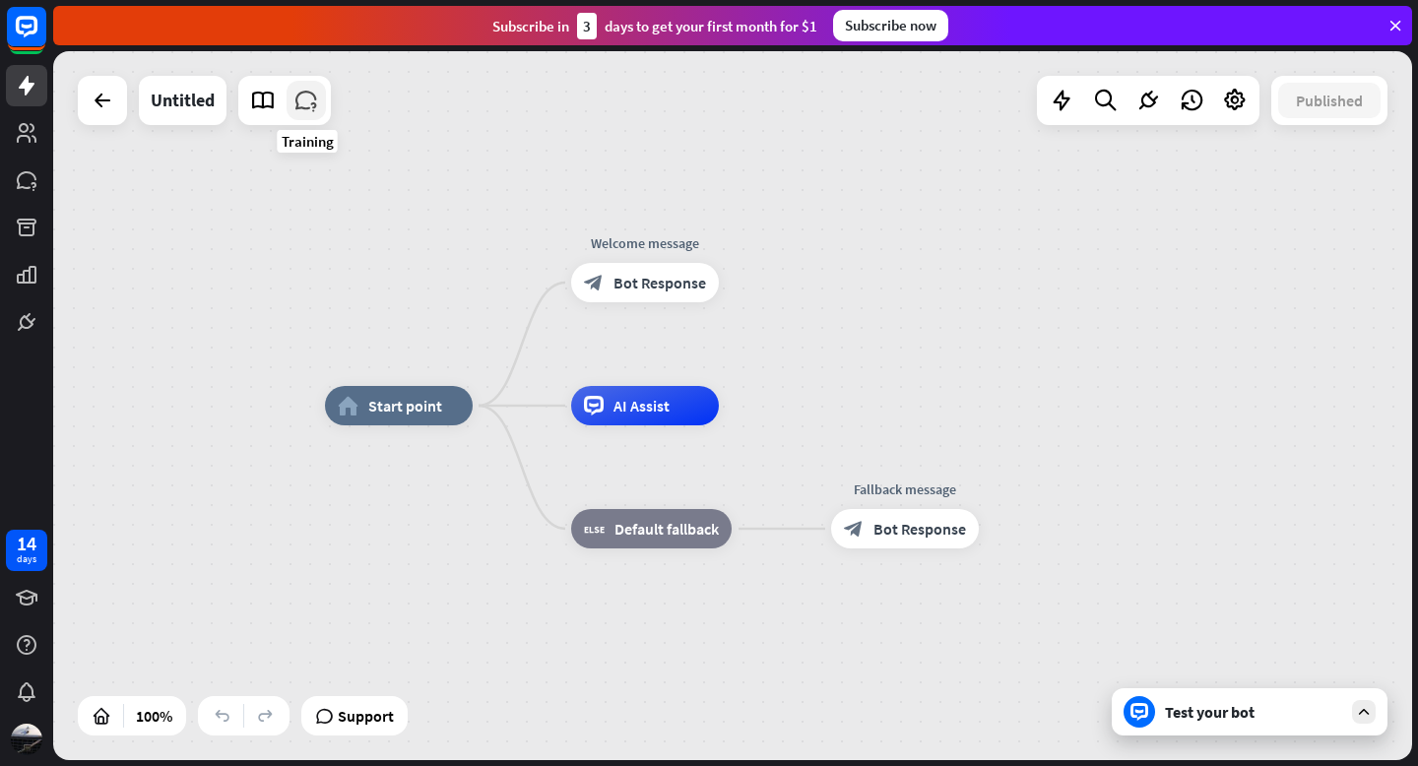
click at [303, 96] on icon at bounding box center [307, 101] width 26 height 26
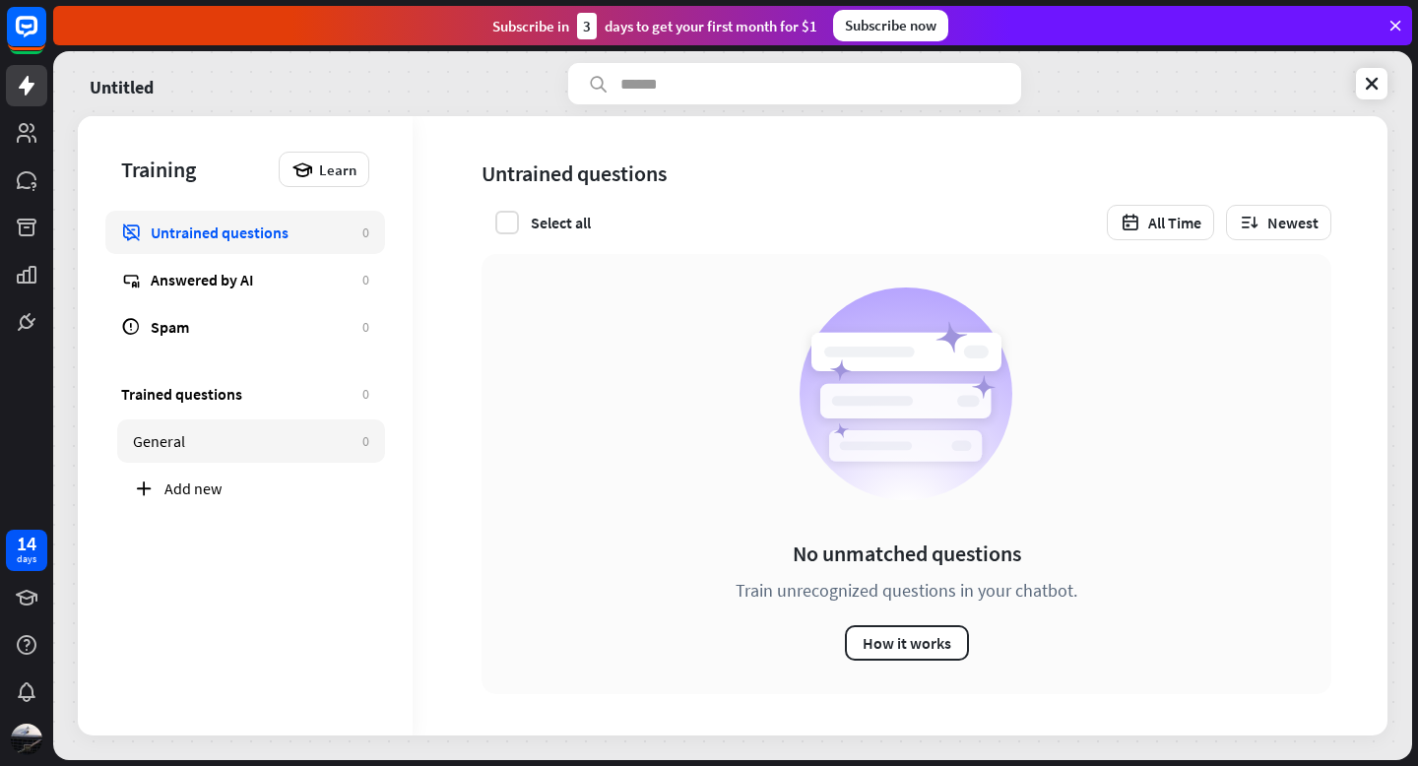
click at [172, 453] on link "General 0" at bounding box center [251, 441] width 268 height 43
